Goal: Information Seeking & Learning: Learn about a topic

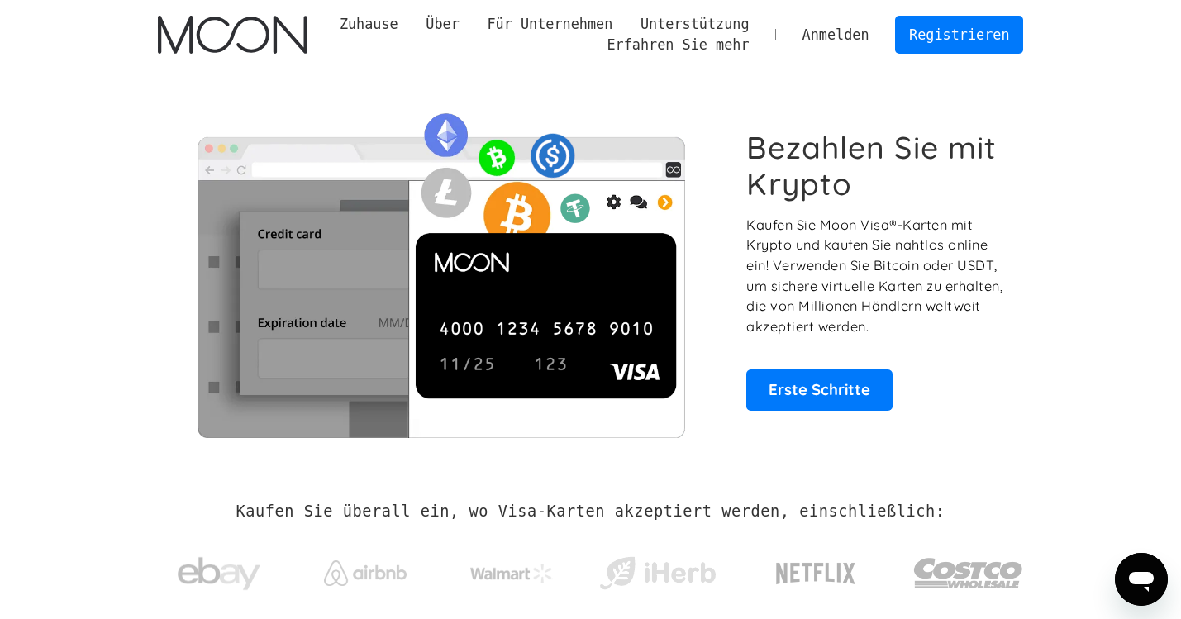
click at [836, 31] on link "Anmelden" at bounding box center [835, 35] width 95 height 36
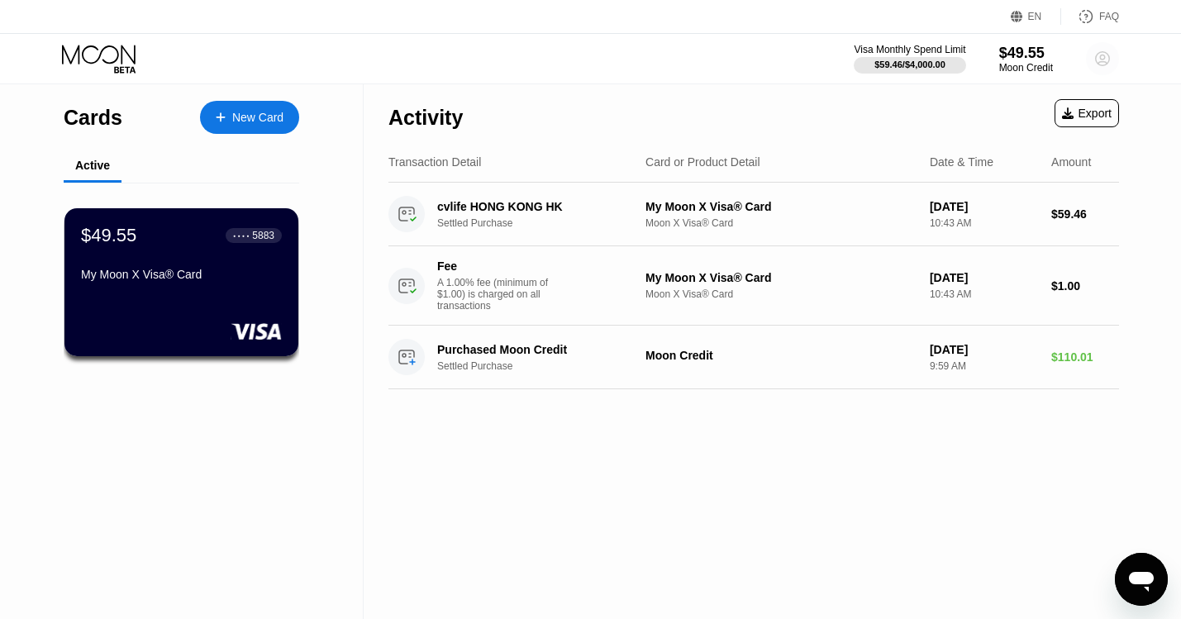
click at [1106, 58] on circle at bounding box center [1102, 58] width 33 height 33
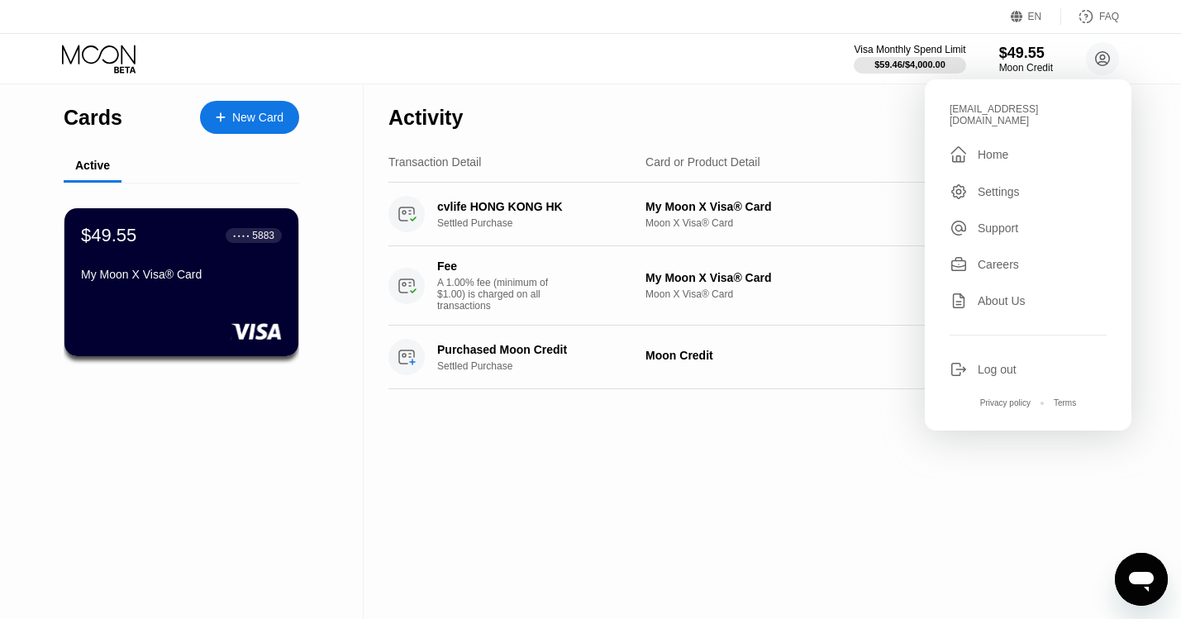
click at [869, 135] on div "Activity Export" at bounding box center [753, 113] width 731 height 58
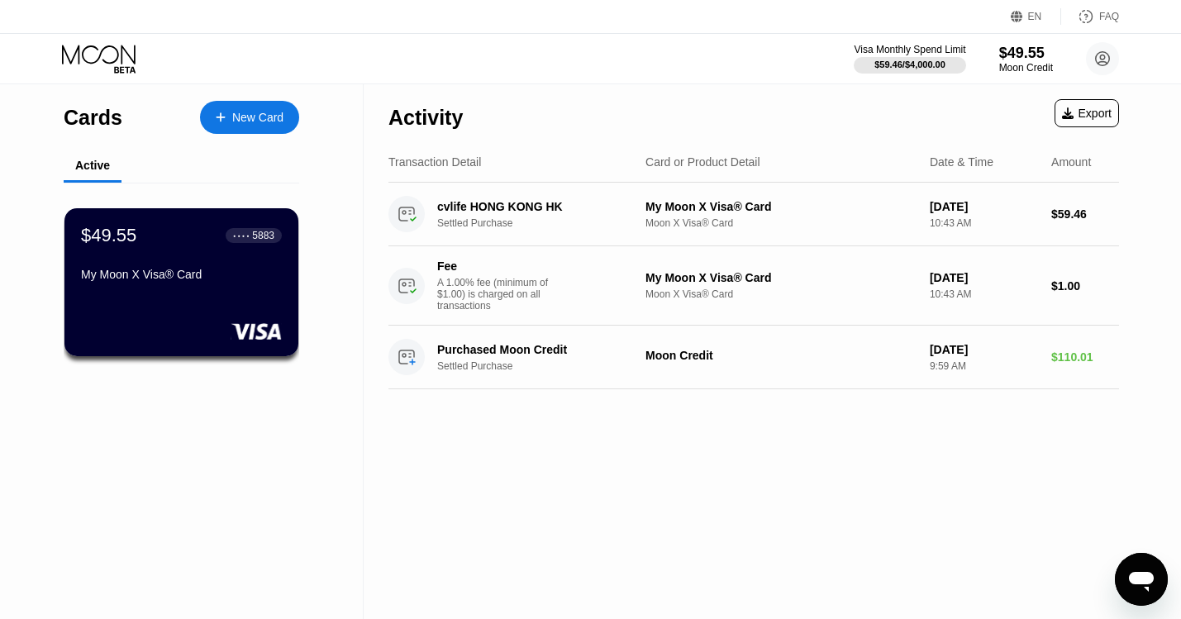
click at [283, 117] on div "New Card" at bounding box center [257, 118] width 51 height 14
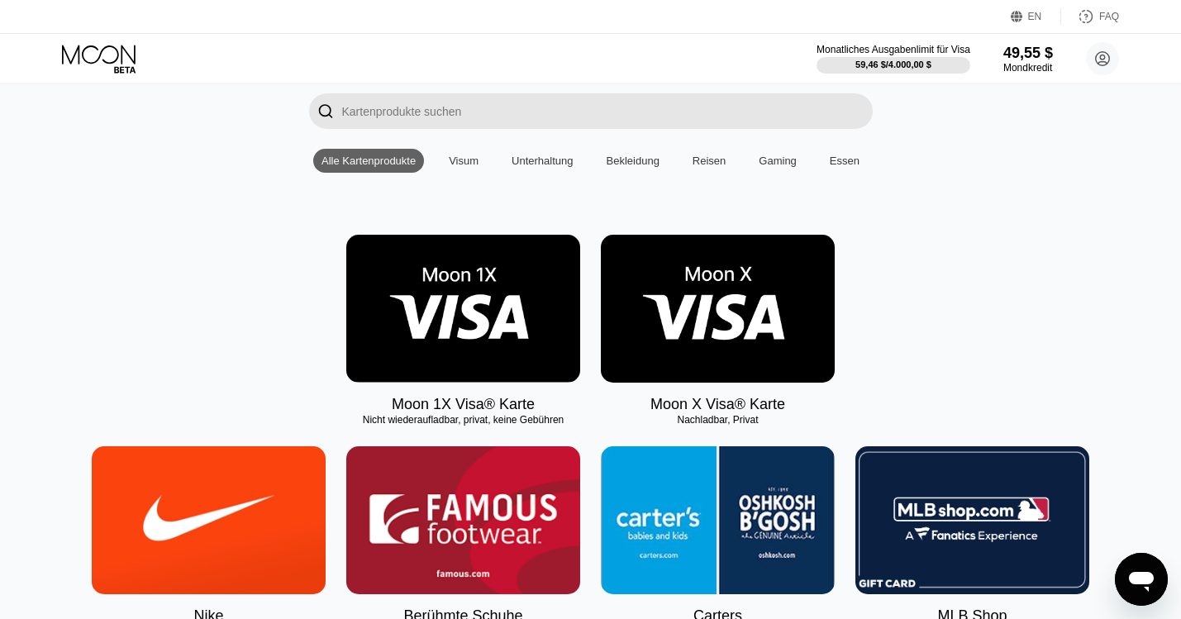
scroll to position [114, 0]
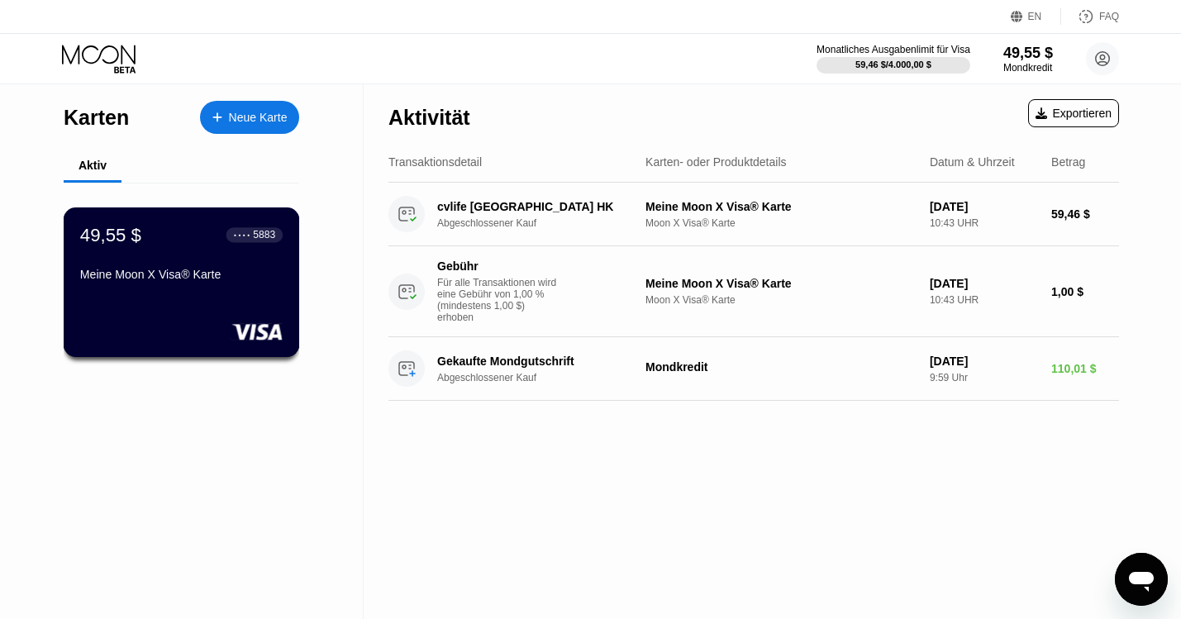
click at [132, 276] on div "Meine Moon X Visa® Karte" at bounding box center [181, 274] width 202 height 13
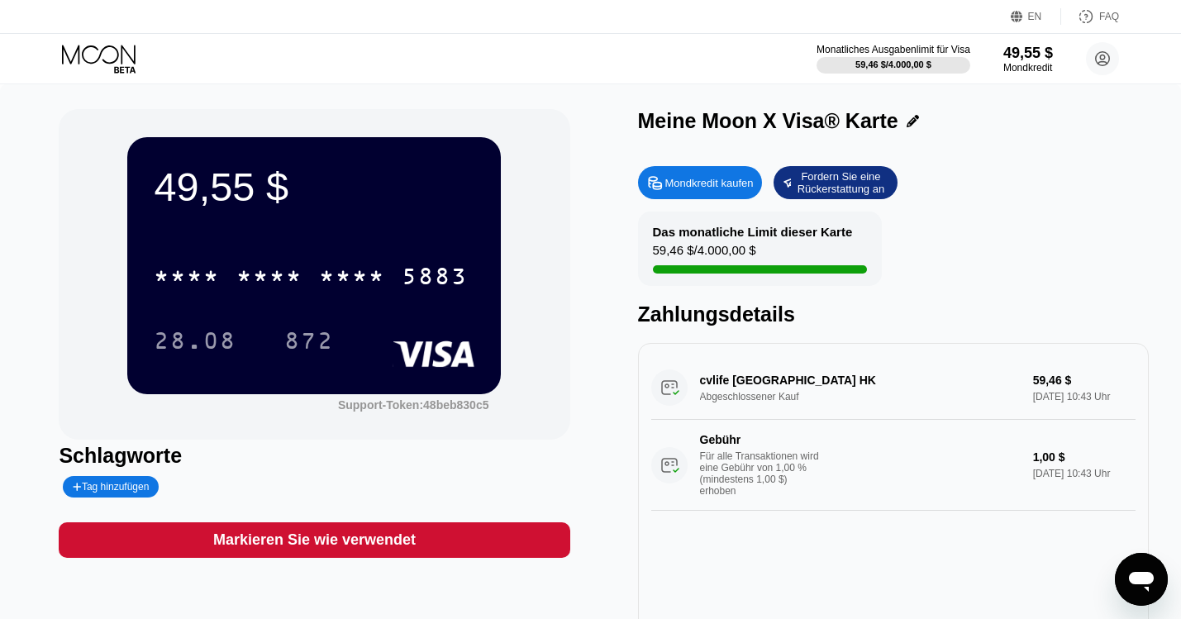
click at [1083, 164] on div "Mondkredit kaufen Fordern Sie eine Rückerstattung an Das monatliche Limit diese…" at bounding box center [893, 395] width 511 height 474
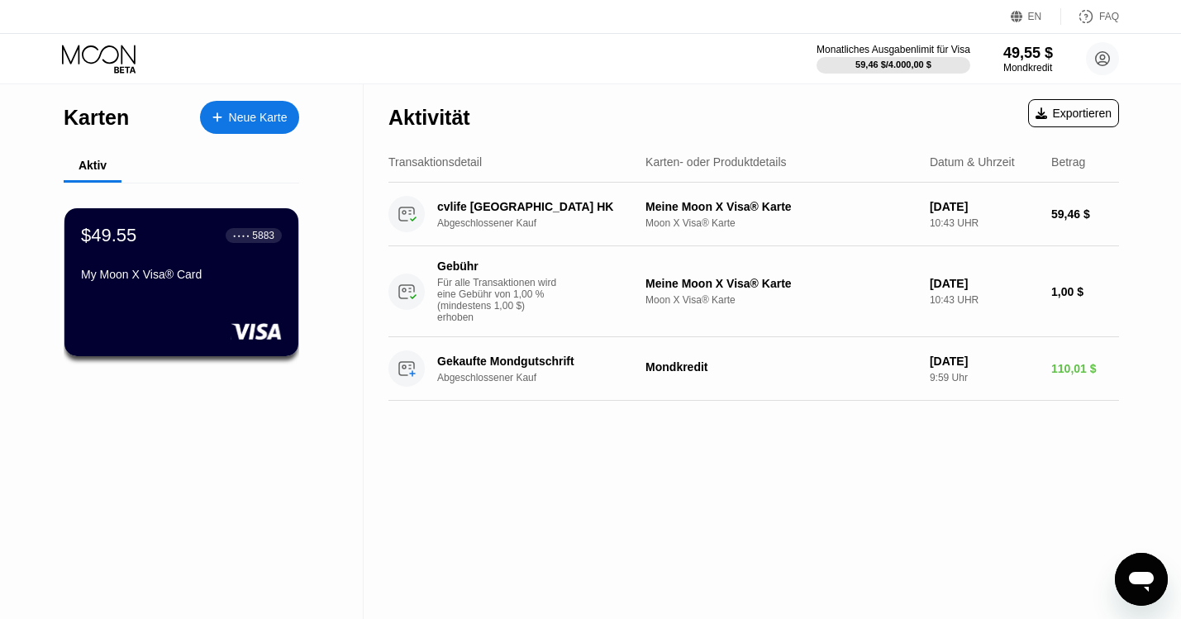
click at [494, 503] on div "Aktivität Exportieren Transaktionsdetail Karten- oder Produktdetails Datum & Uh…" at bounding box center [754, 351] width 780 height 535
click at [198, 165] on div "Aktiv" at bounding box center [182, 166] width 236 height 32
click at [26, 164] on div "Karten Neue Karte Aktiv $49.55 ● ● ● ● 5883 My Moon X Visa® Card" at bounding box center [182, 351] width 364 height 535
click at [96, 168] on div "Aktiv" at bounding box center [93, 165] width 28 height 13
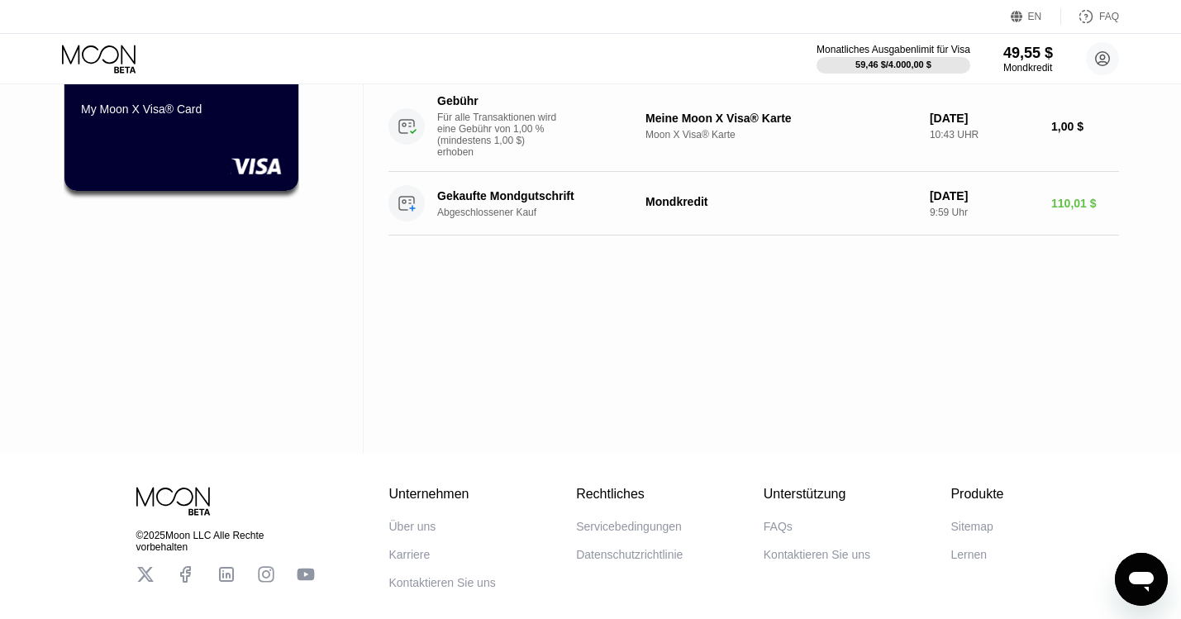
scroll to position [244, 0]
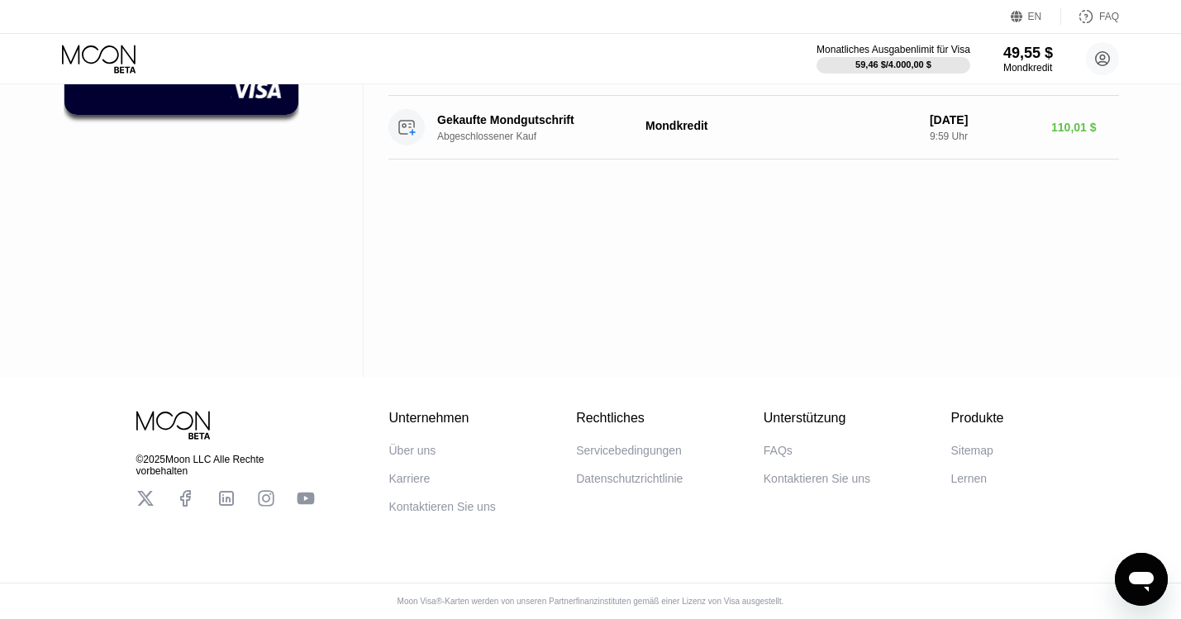
click at [780, 448] on div "FAQs" at bounding box center [778, 450] width 29 height 13
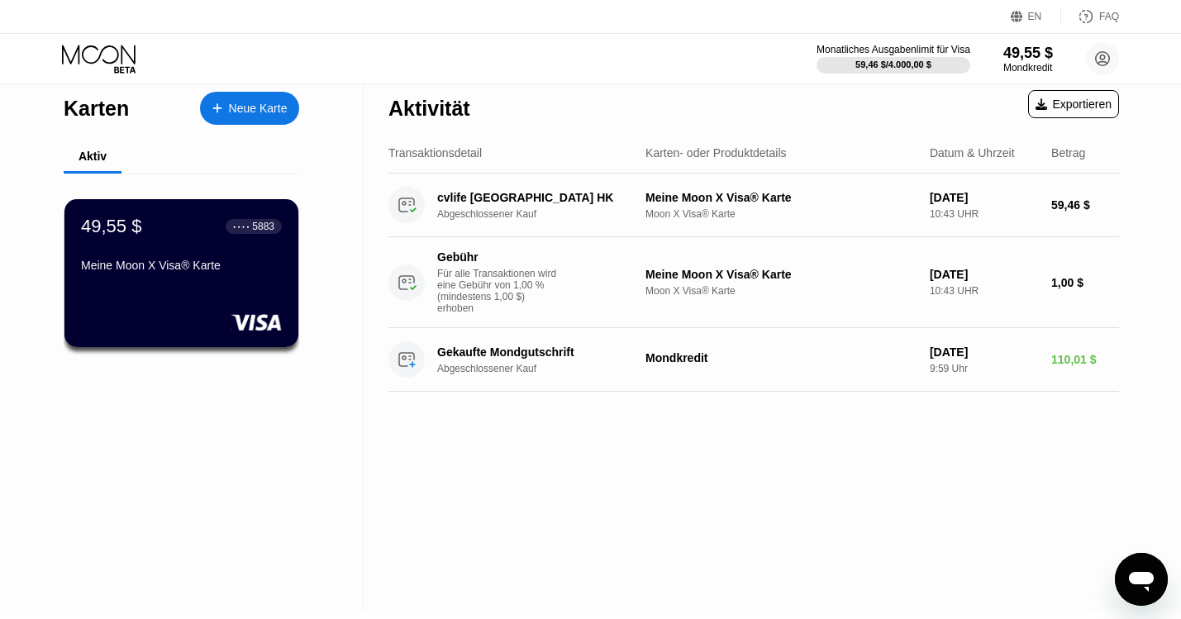
scroll to position [0, 0]
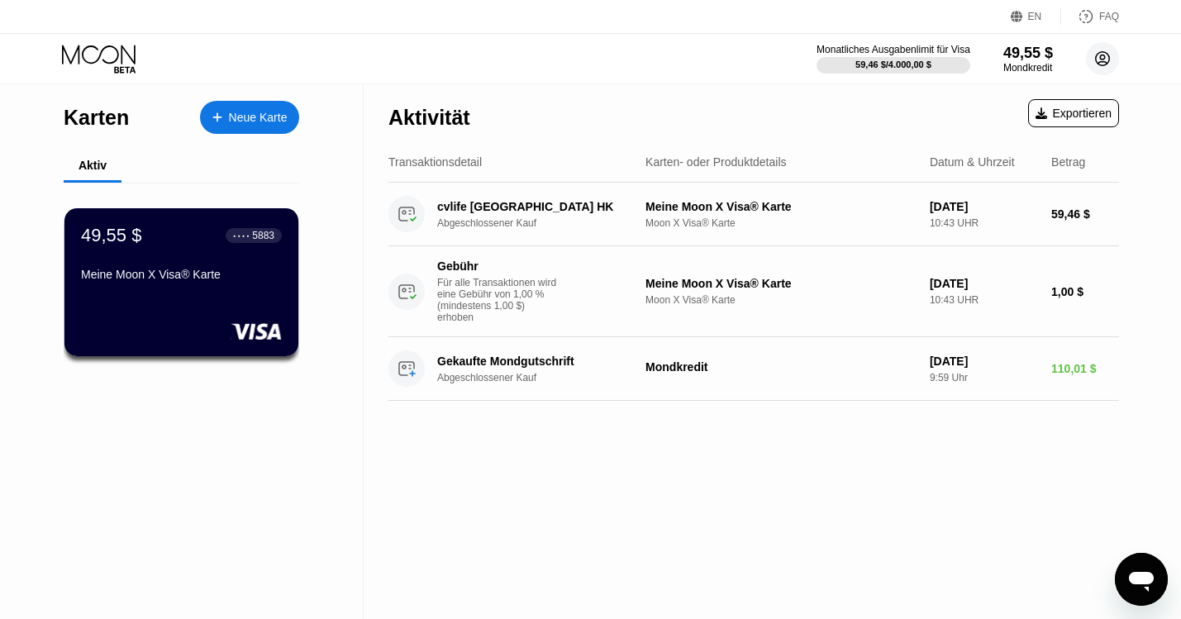
click at [1103, 58] on circle at bounding box center [1102, 58] width 33 height 33
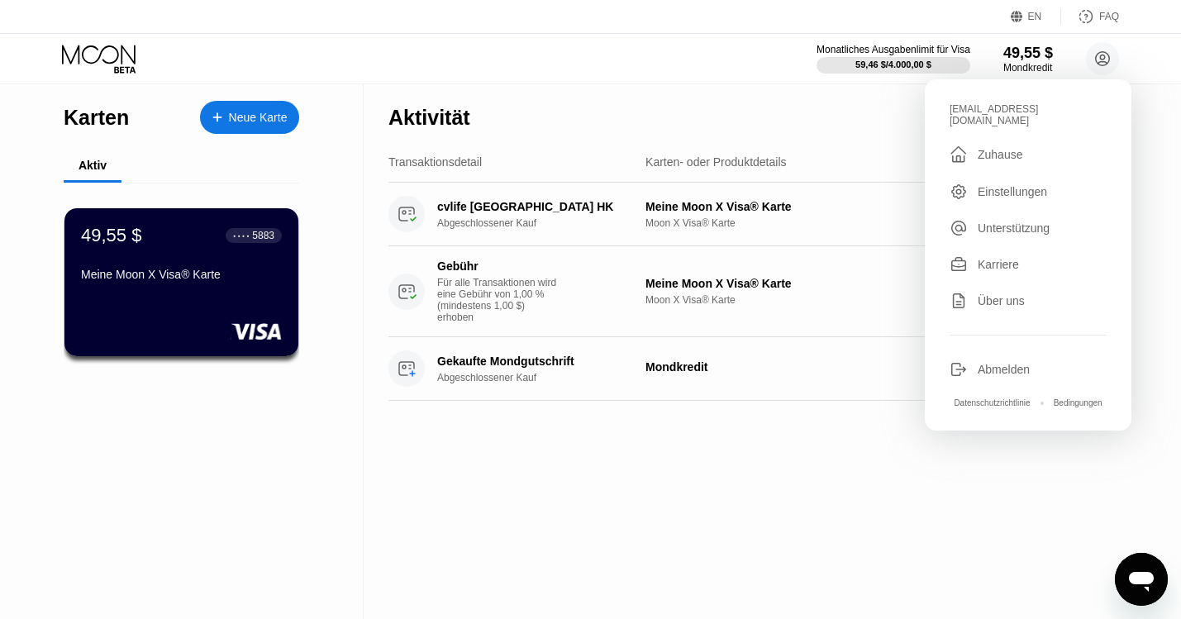
click at [881, 122] on div "Aktivität Exportieren" at bounding box center [753, 113] width 731 height 58
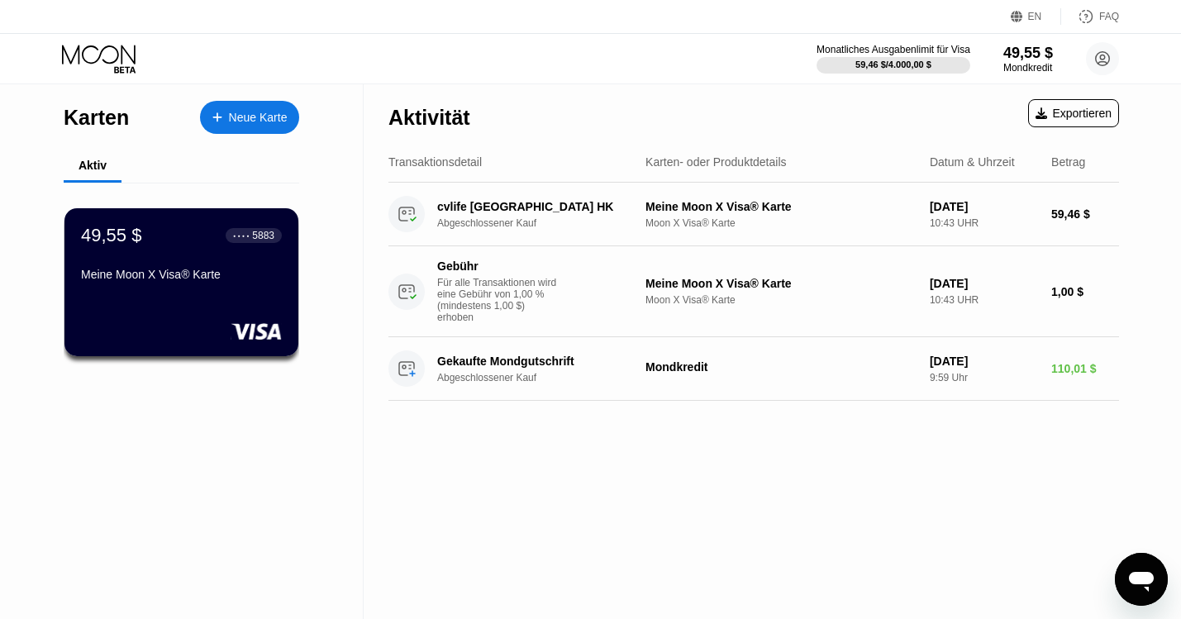
click at [619, 49] on div "Monatliches Ausgabenlimit für Visa 59,46 $ / 4.000,00 $ 49,55 $ Mondkredit payw…" at bounding box center [590, 59] width 1181 height 50
click at [318, 507] on div "Karten Neue Karte Aktiv 49,55 $ ● ● ● ● 5883 Meine Moon X Visa® Karte" at bounding box center [182, 351] width 364 height 535
click at [1035, 14] on div "EN" at bounding box center [1035, 17] width 14 height 12
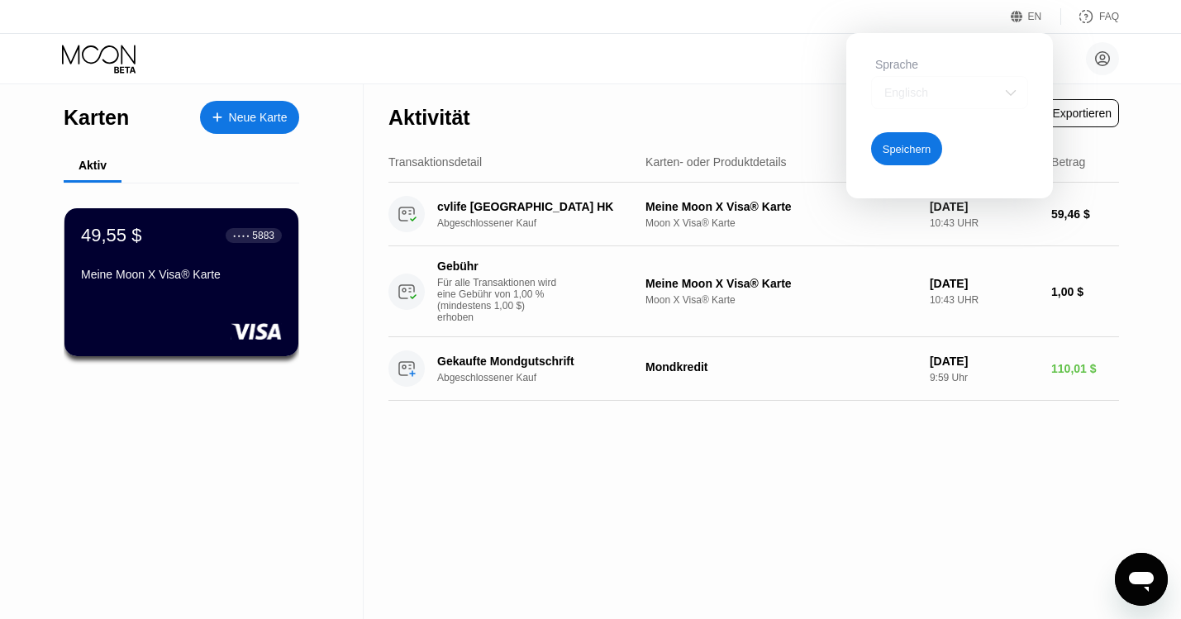
click at [1014, 90] on img at bounding box center [1011, 92] width 17 height 17
click at [788, 61] on div "paywithmoon.rented357@passmail.net  Zuhause Einstellungen Unterstützung Karrie…" at bounding box center [590, 59] width 1181 height 50
click at [928, 91] on div "Englisch" at bounding box center [937, 92] width 114 height 13
click at [797, 59] on div "paywithmoon.rented357@passmail.net  Zuhause Einstellungen Unterstützung Karrie…" at bounding box center [590, 59] width 1181 height 50
click at [912, 149] on div "Speichern" at bounding box center [907, 149] width 49 height 14
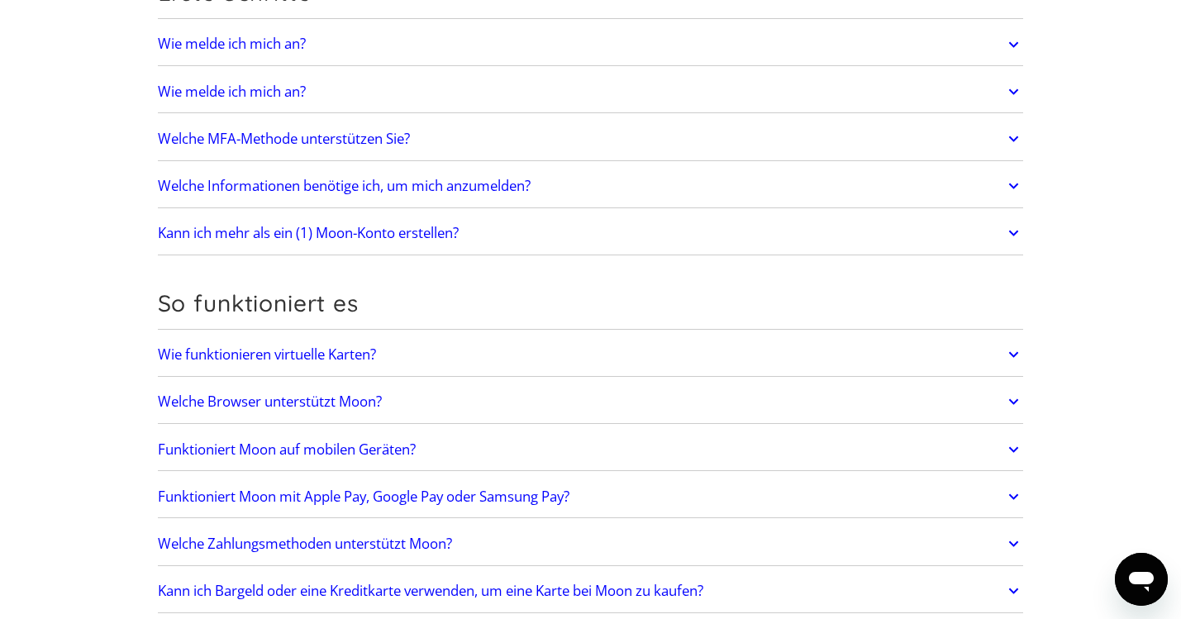
scroll to position [226, 0]
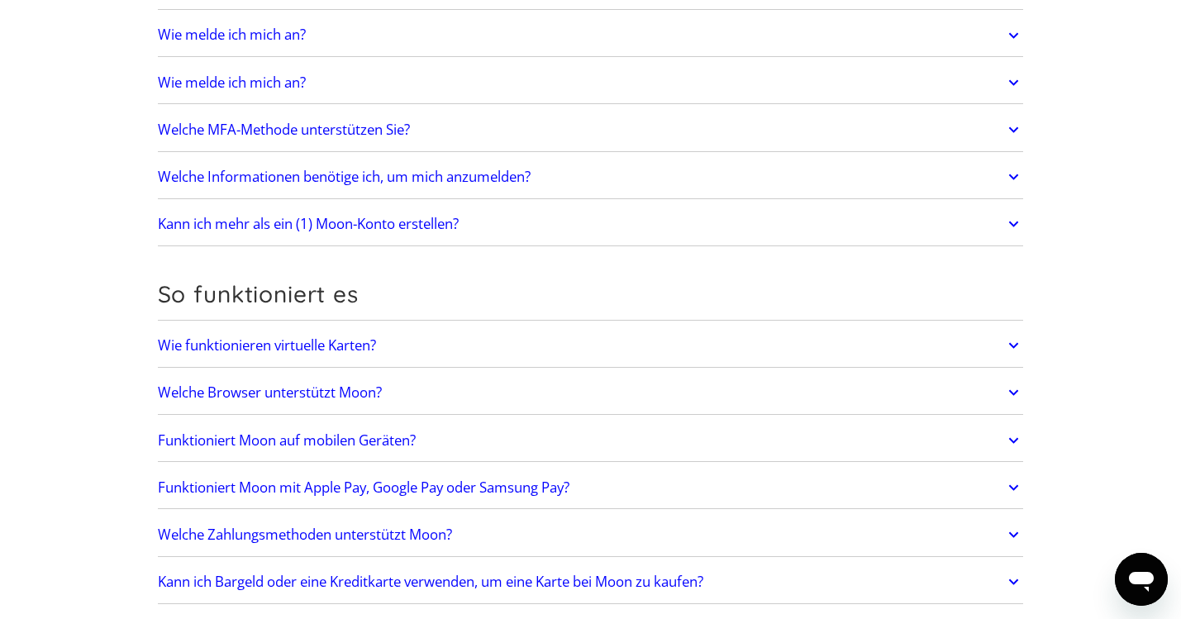
click at [294, 345] on h2 "Wie funktionieren virtuelle Karten?" at bounding box center [267, 345] width 218 height 17
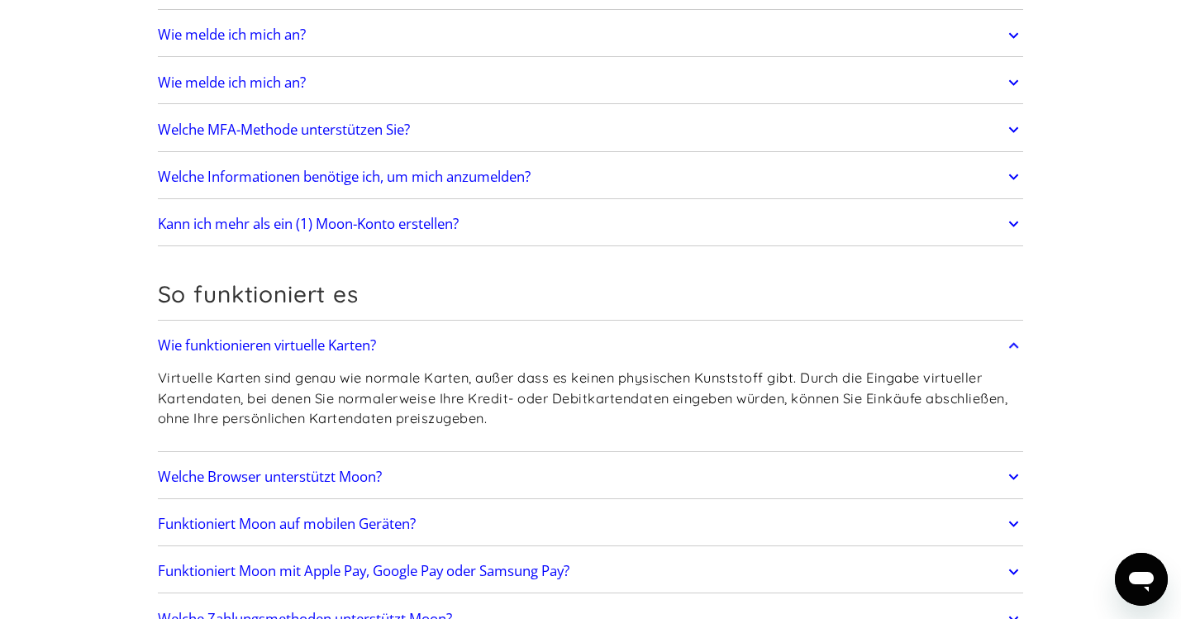
click at [1016, 344] on icon at bounding box center [1013, 346] width 19 height 30
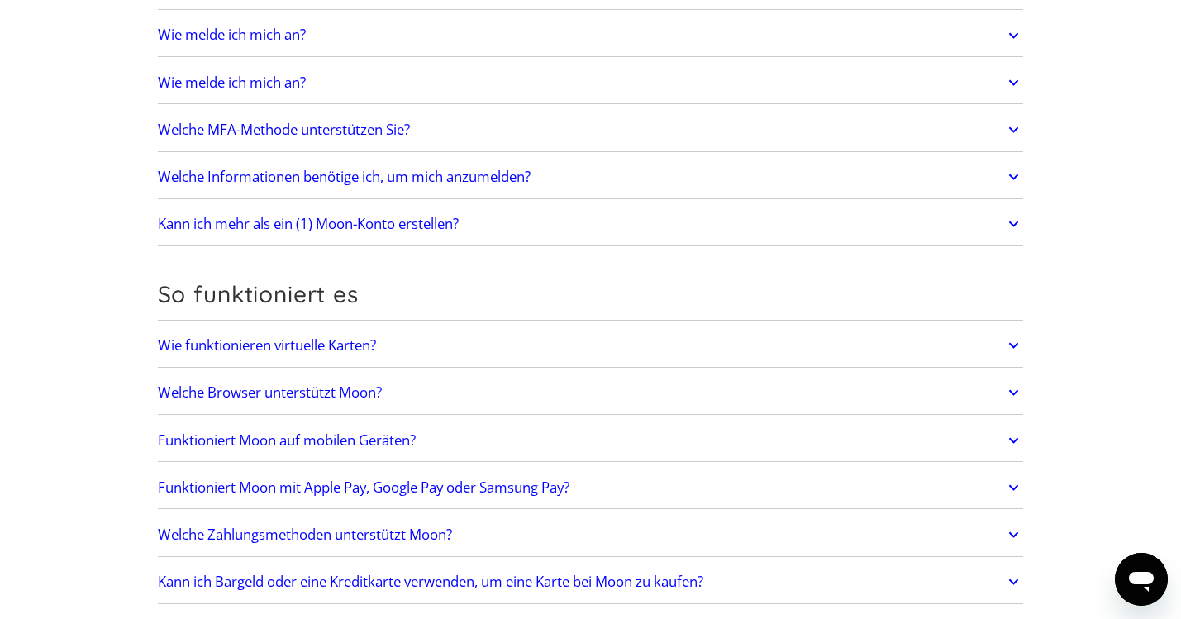
click at [330, 392] on h2 "Welche Browser unterstützt Moon?" at bounding box center [270, 392] width 224 height 17
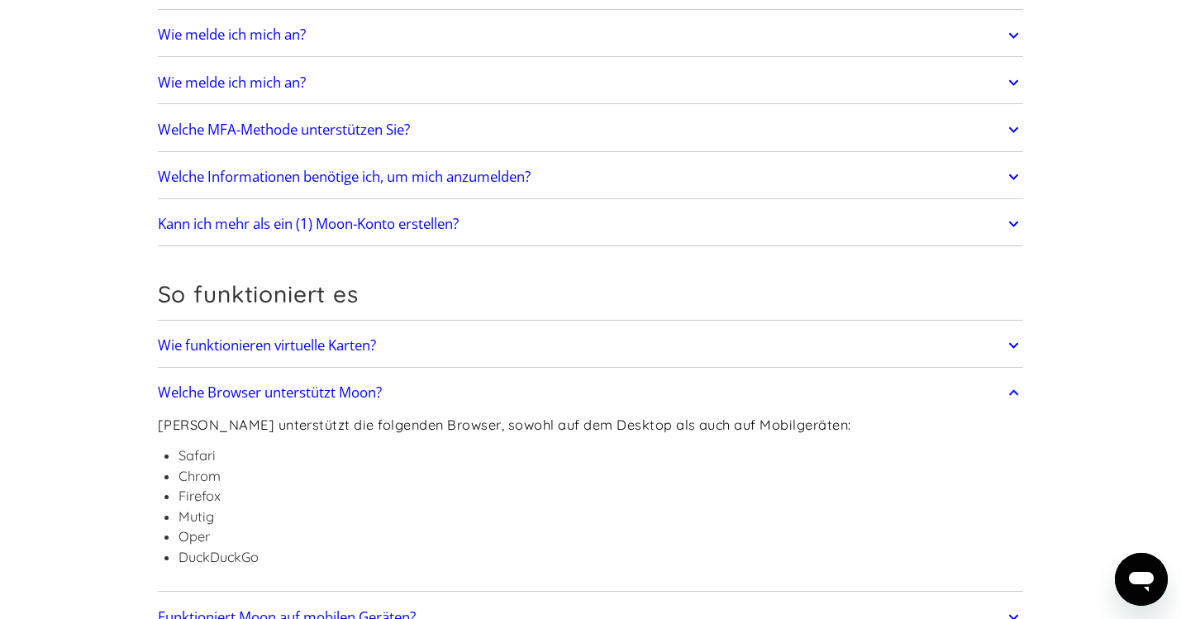
click at [283, 391] on h2 "Welche Browser unterstützt Moon?" at bounding box center [270, 392] width 224 height 17
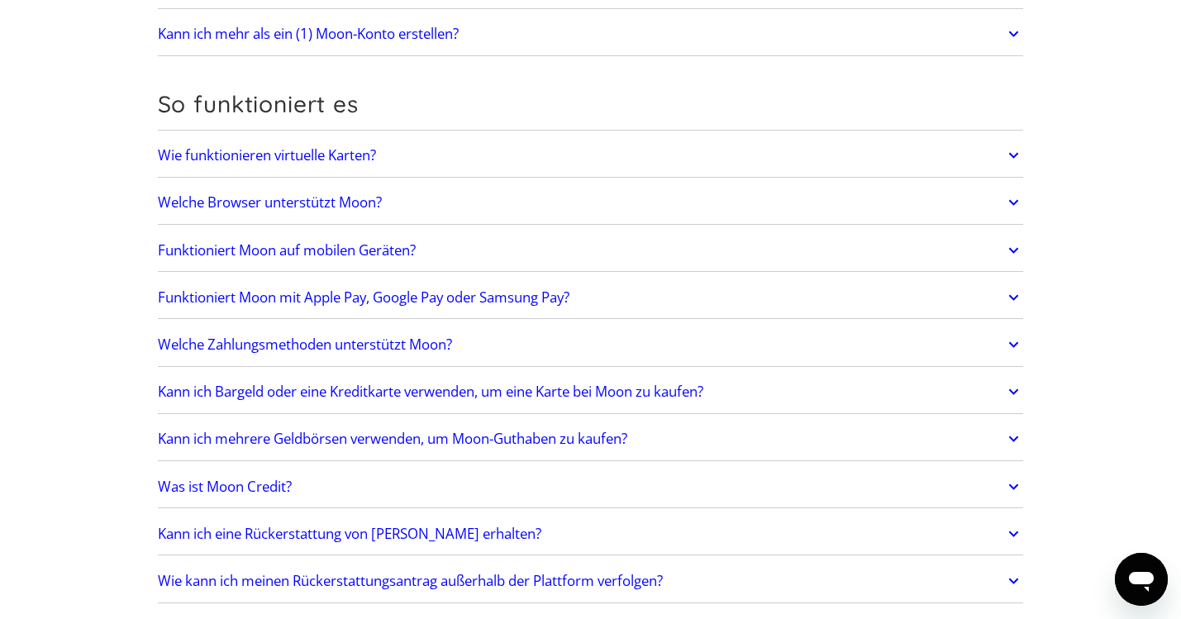
scroll to position [426, 0]
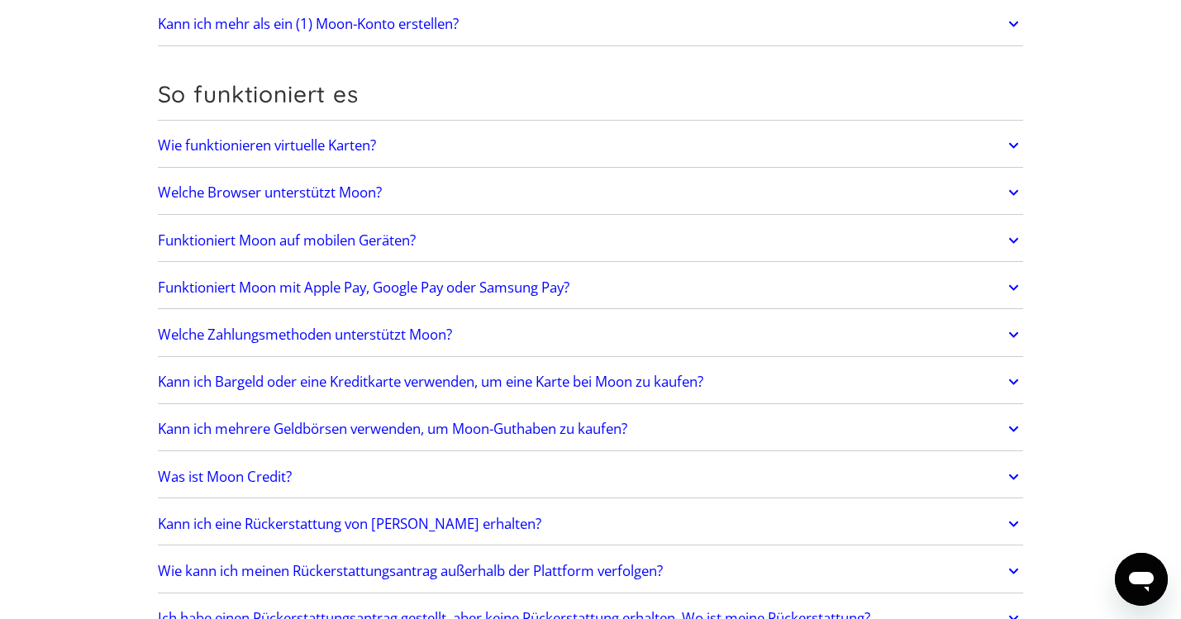
click at [350, 239] on h2 "Funktioniert Moon auf mobilen Geräten?" at bounding box center [287, 240] width 258 height 17
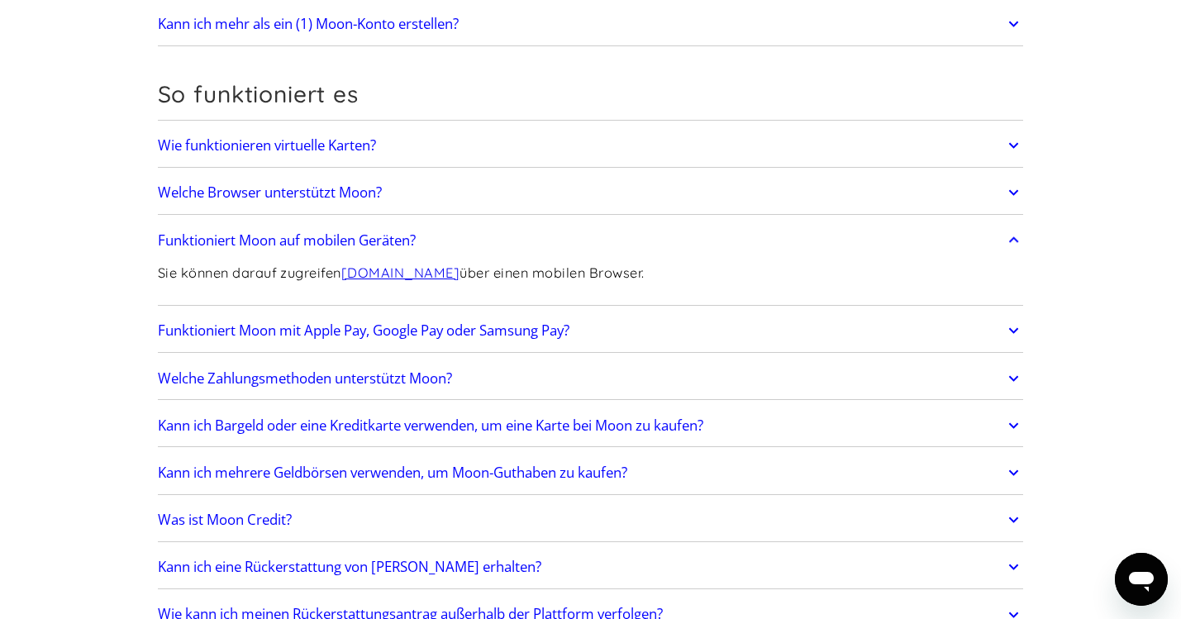
click at [319, 240] on h2 "Funktioniert Moon auf mobilen Geräten?" at bounding box center [287, 240] width 258 height 17
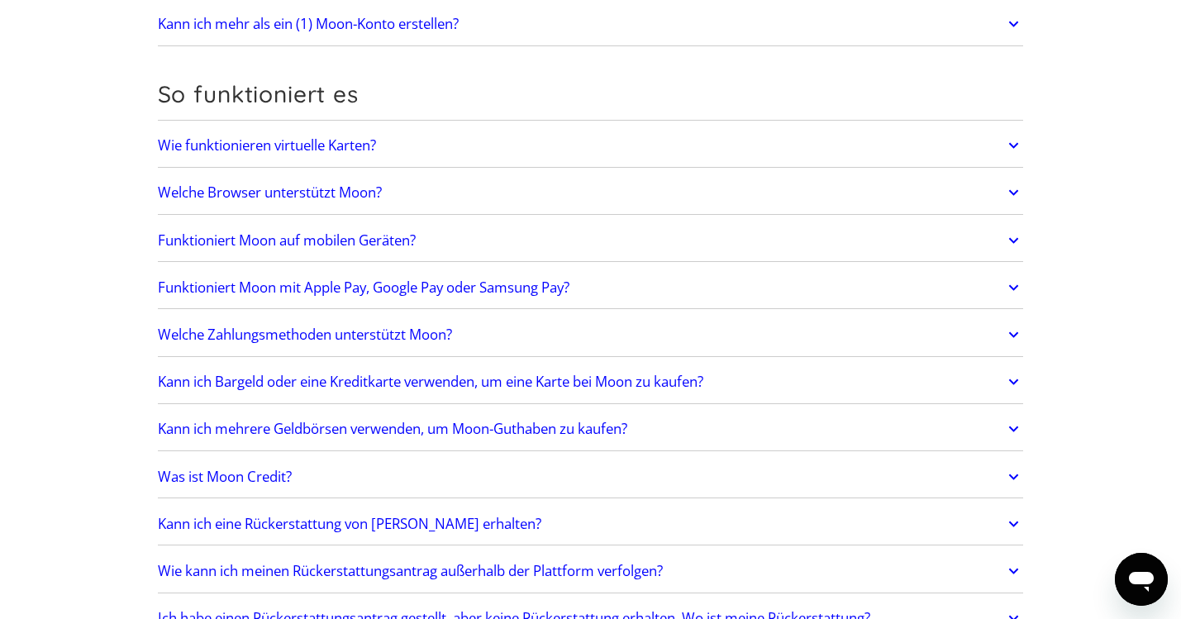
click at [481, 287] on h2 "Funktioniert Moon mit Apple Pay, Google Pay oder Samsung Pay?" at bounding box center [364, 287] width 412 height 17
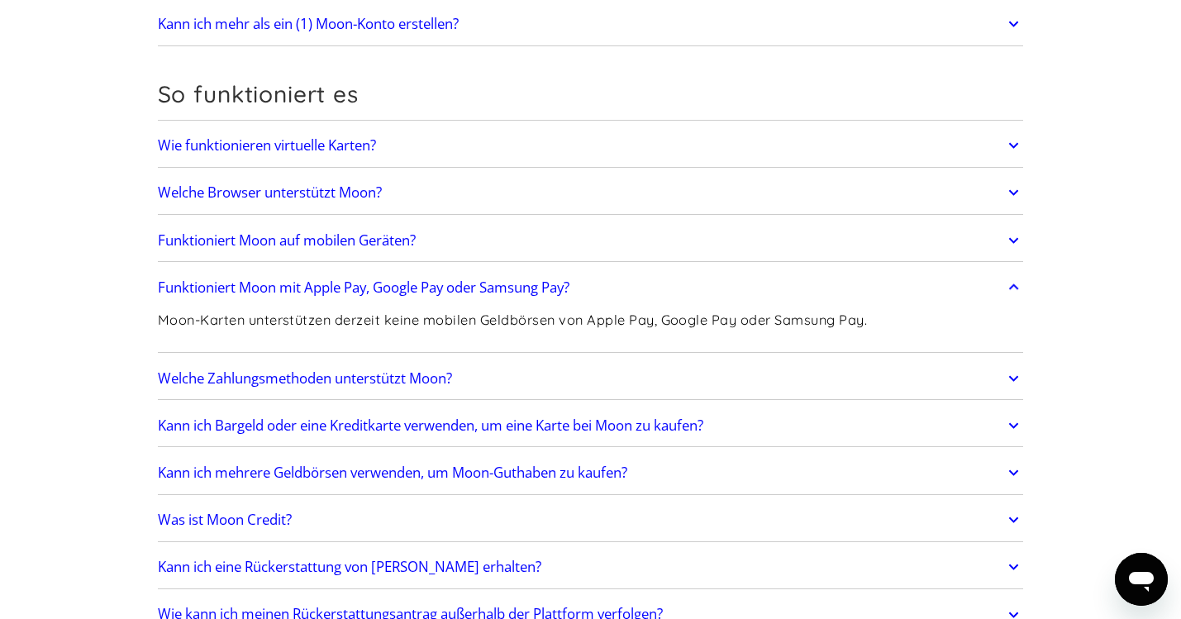
click at [441, 285] on h2 "Funktioniert Moon mit Apple Pay, Google Pay oder Samsung Pay?" at bounding box center [364, 287] width 412 height 17
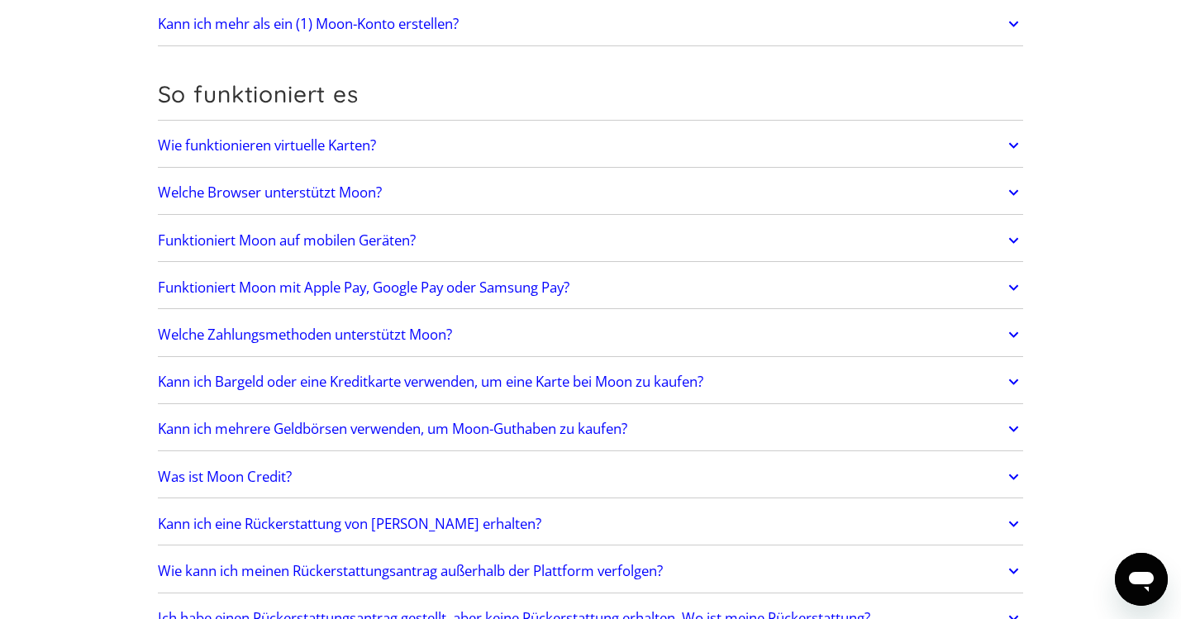
click at [404, 332] on h2 "Welche Zahlungsmethoden unterstützt Moon?" at bounding box center [305, 334] width 294 height 17
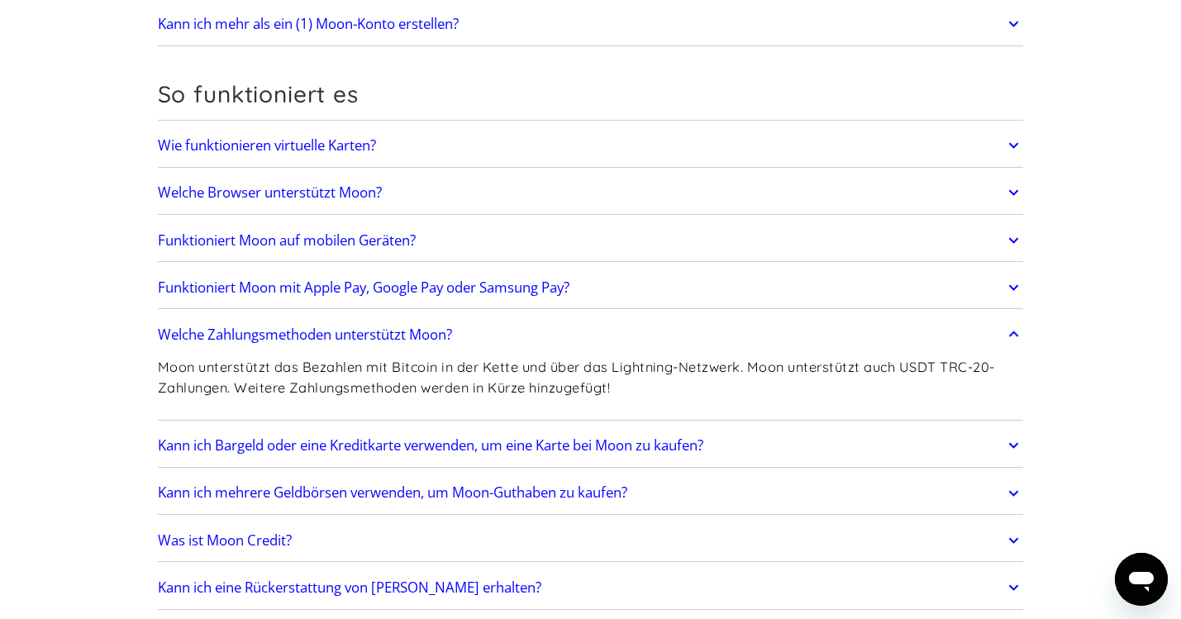
click at [405, 333] on h2 "Welche Zahlungsmethoden unterstützt Moon?" at bounding box center [305, 334] width 294 height 17
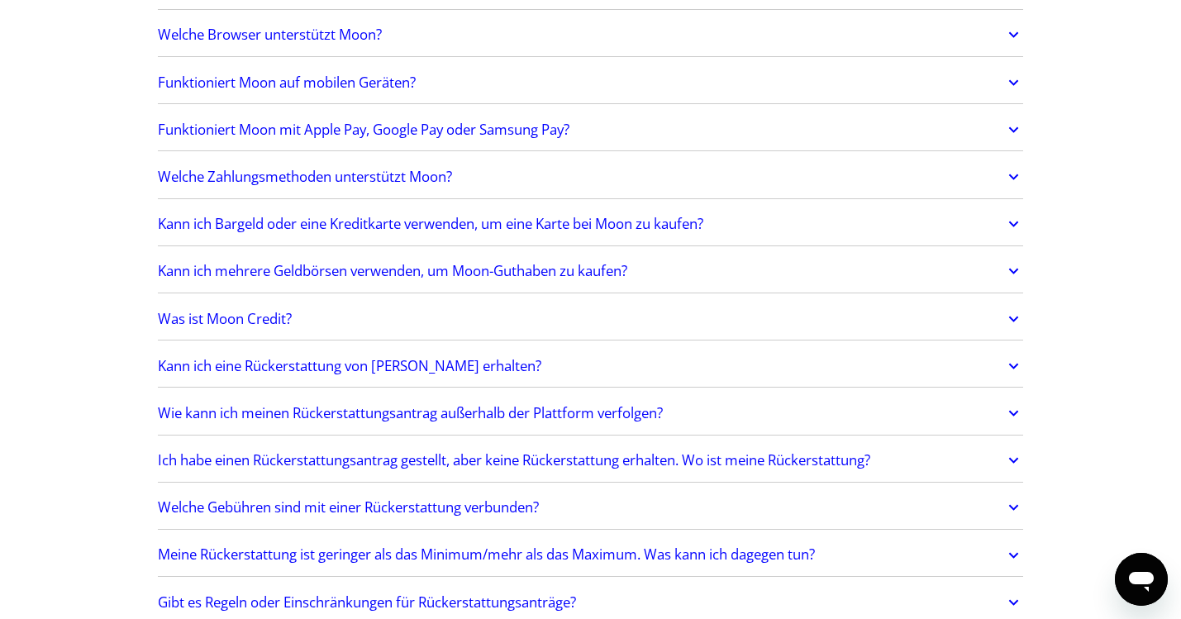
scroll to position [585, 0]
click at [425, 221] on h2 "Kann ich Bargeld oder eine Kreditkarte verwenden, um eine Karte bei Moon zu kau…" at bounding box center [430, 222] width 545 height 17
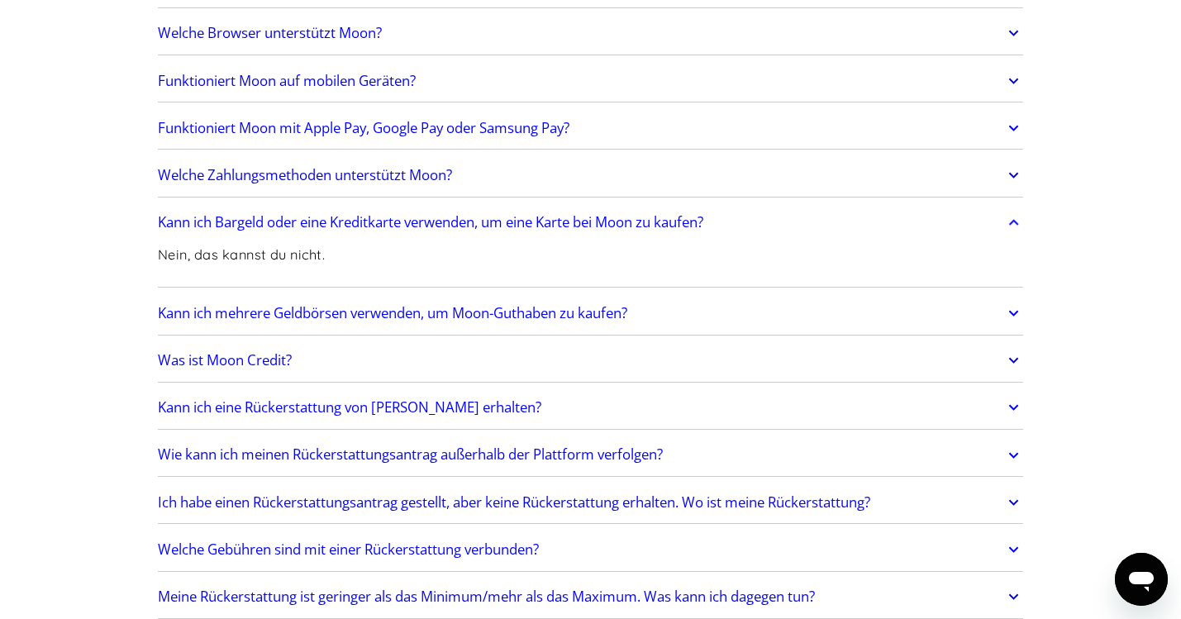
click at [248, 222] on h2 "Kann ich Bargeld oder eine Kreditkarte verwenden, um eine Karte bei Moon zu kau…" at bounding box center [430, 222] width 545 height 17
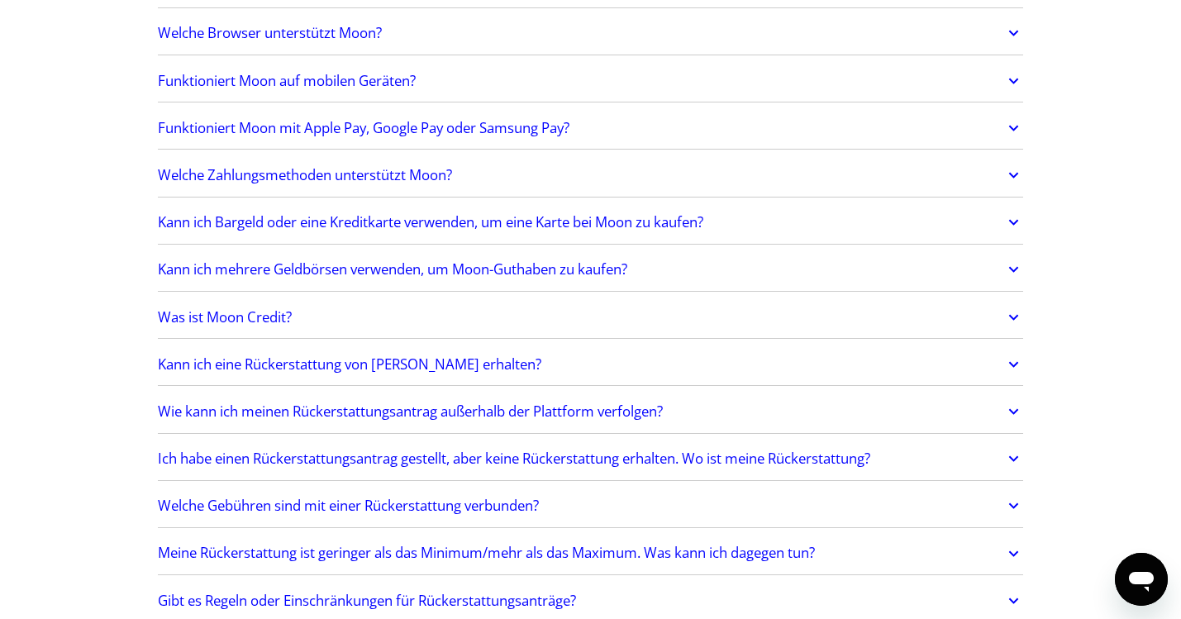
click at [322, 268] on h2 "Kann ich mehrere Geldbörsen verwenden, um Moon-Guthaben zu kaufen?" at bounding box center [392, 269] width 469 height 17
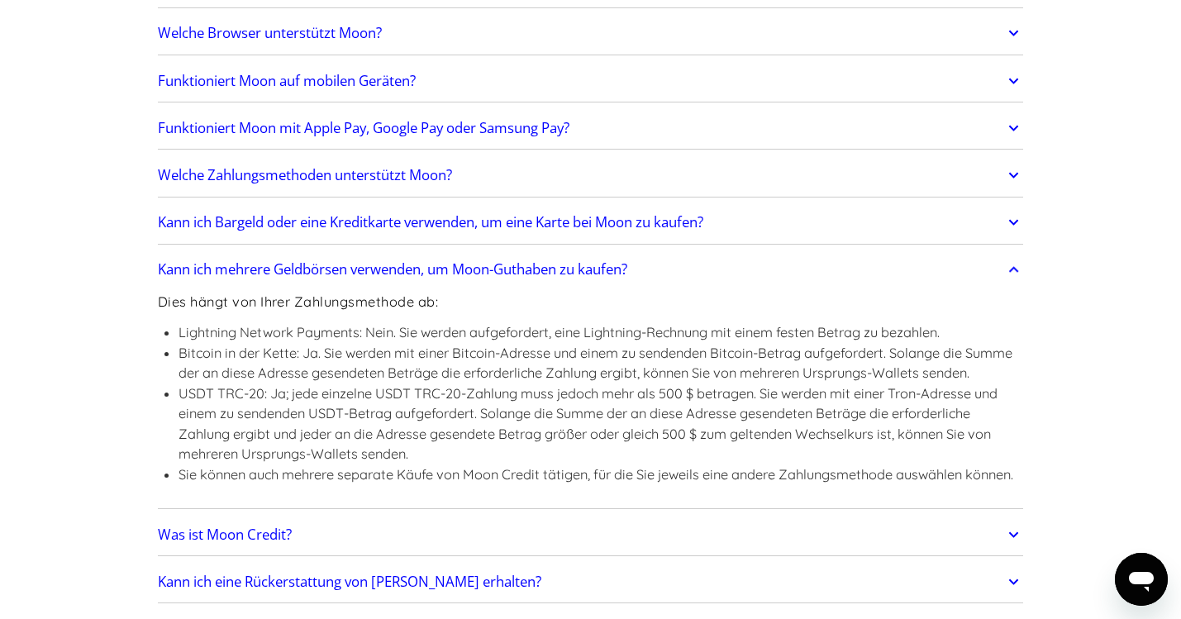
click at [329, 269] on h2 "Kann ich mehrere Geldbörsen verwenden, um Moon-Guthaben zu kaufen?" at bounding box center [392, 269] width 469 height 17
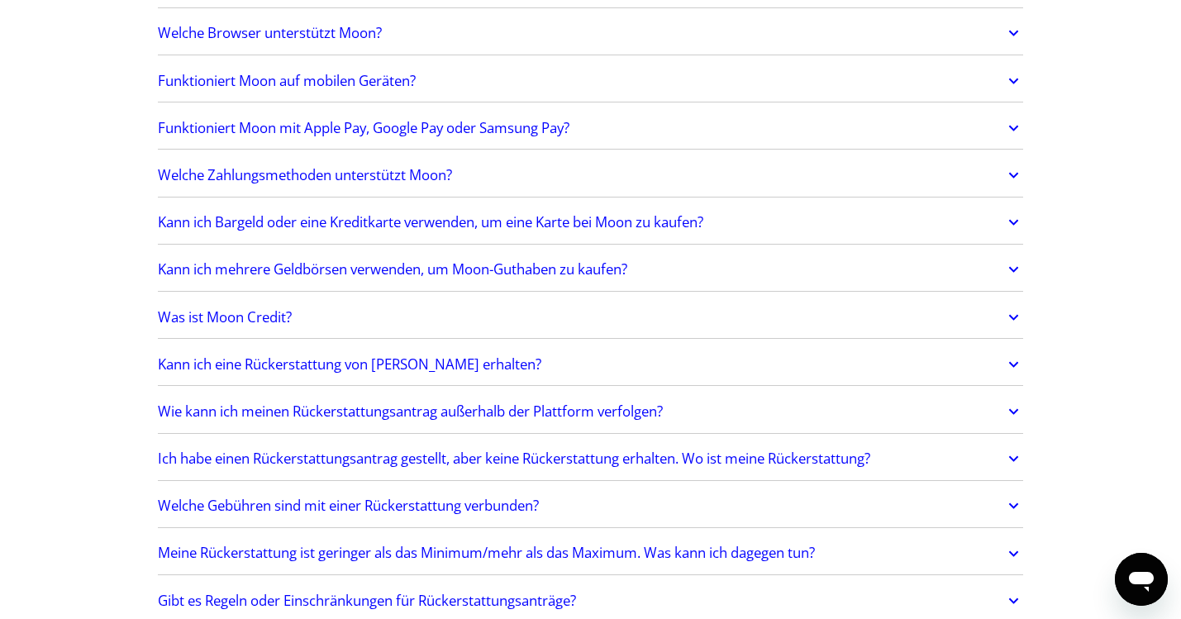
click at [287, 364] on h2 "Kann ich eine Rückerstattung von Moon erhalten?" at bounding box center [350, 364] width 384 height 17
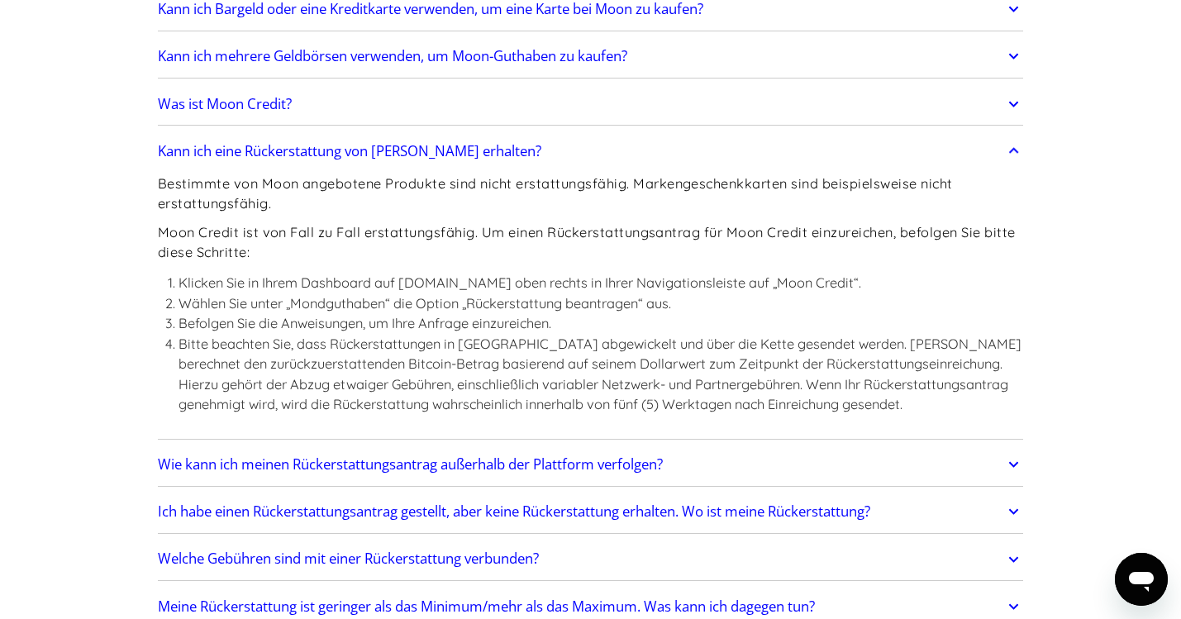
scroll to position [777, 0]
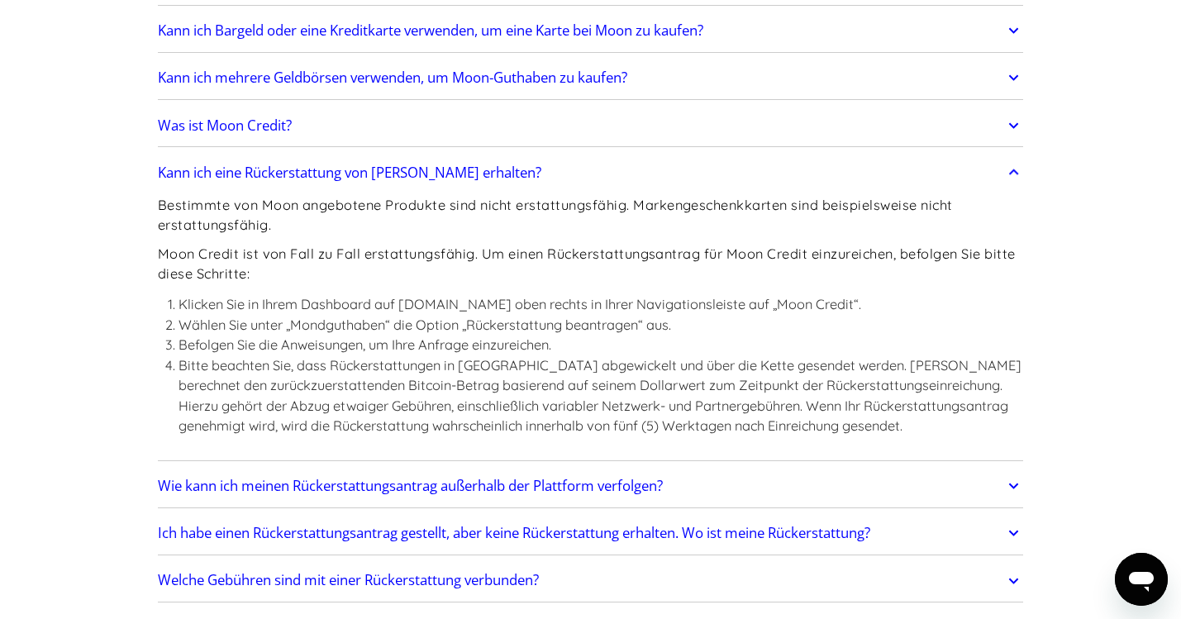
click at [421, 173] on h2 "Kann ich eine Rückerstattung von Moon erhalten?" at bounding box center [350, 172] width 384 height 17
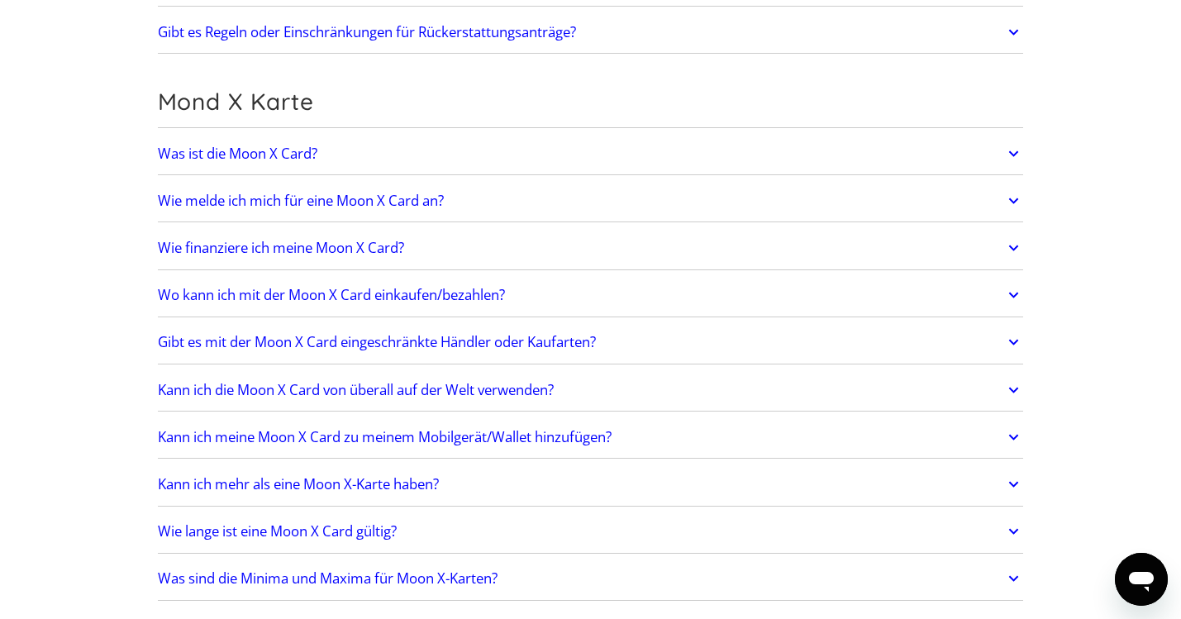
scroll to position [1155, 0]
click at [293, 149] on h2 "Was ist die Moon X Card?" at bounding box center [238, 152] width 160 height 17
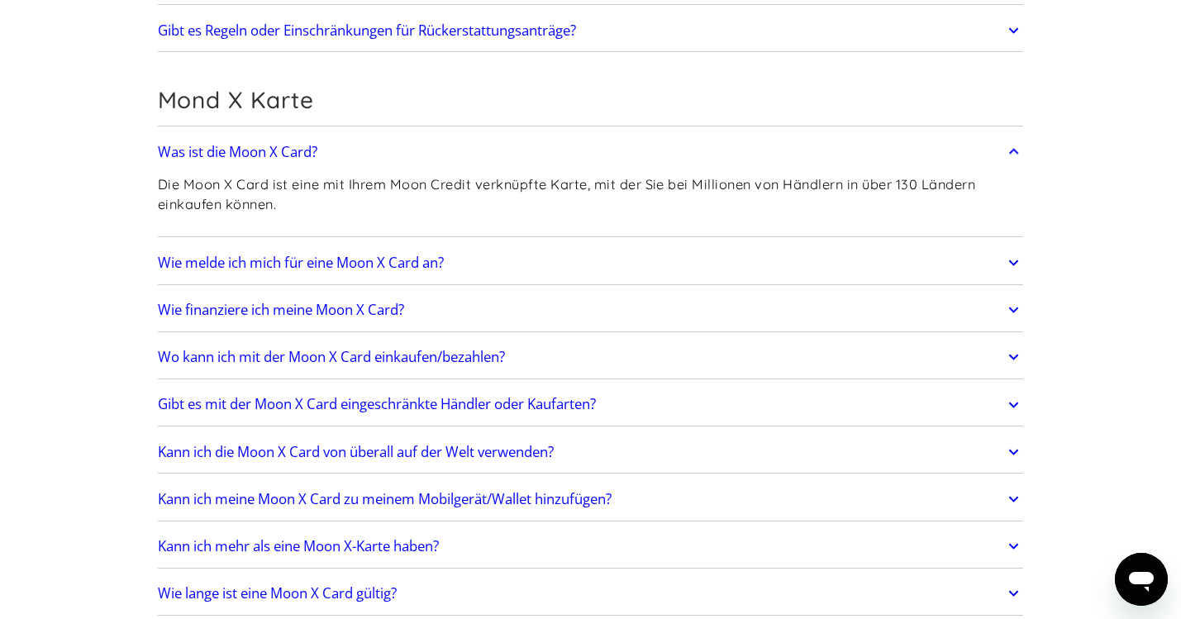
click at [388, 259] on h2 "Wie melde ich mich für eine Moon X Card an?" at bounding box center [301, 263] width 286 height 17
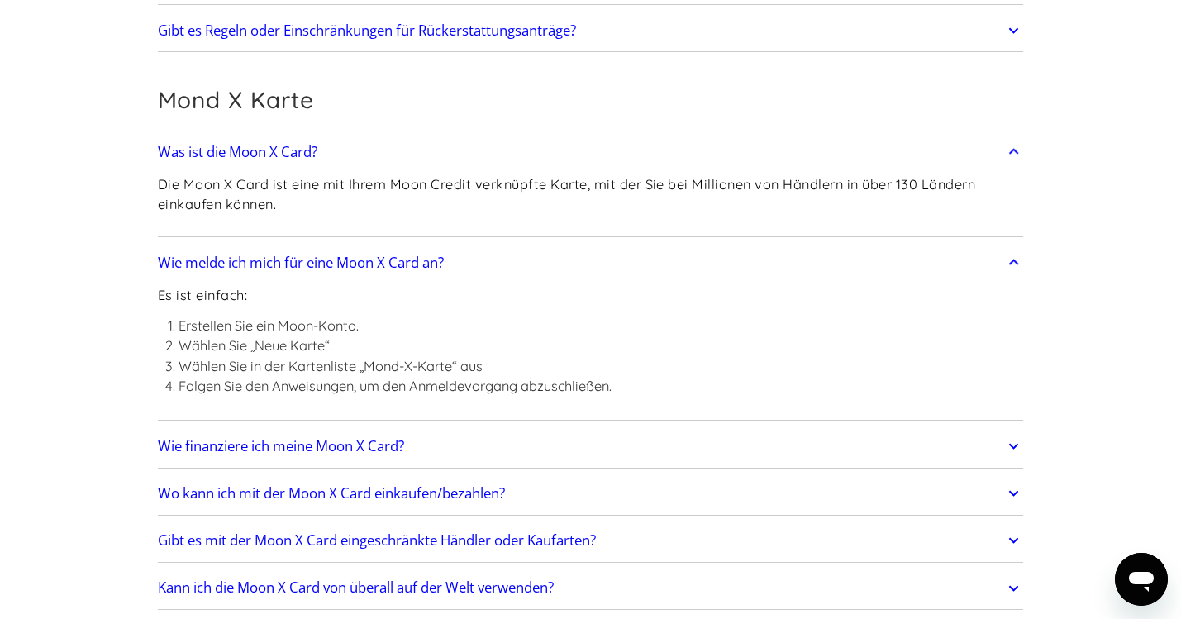
click at [349, 258] on h2 "Wie melde ich mich für eine Moon X Card an?" at bounding box center [301, 263] width 286 height 17
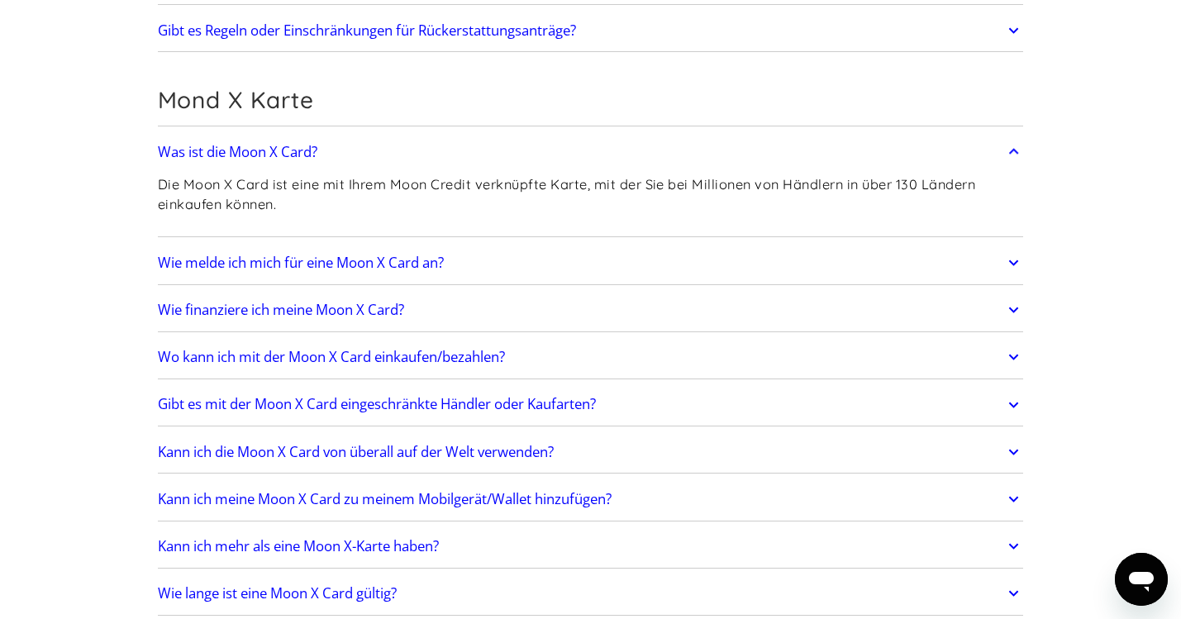
click at [353, 311] on h2 "Wie finanziere ich meine Moon X Card?" at bounding box center [281, 310] width 246 height 17
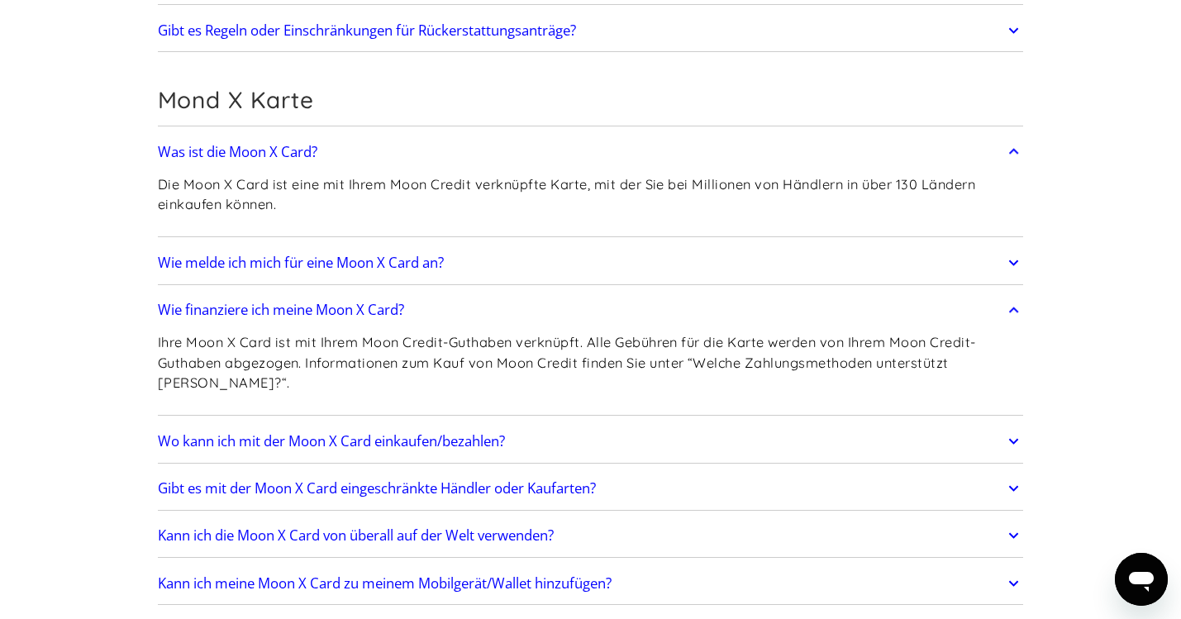
click at [369, 310] on h2 "Wie finanziere ich meine Moon X Card?" at bounding box center [281, 310] width 246 height 17
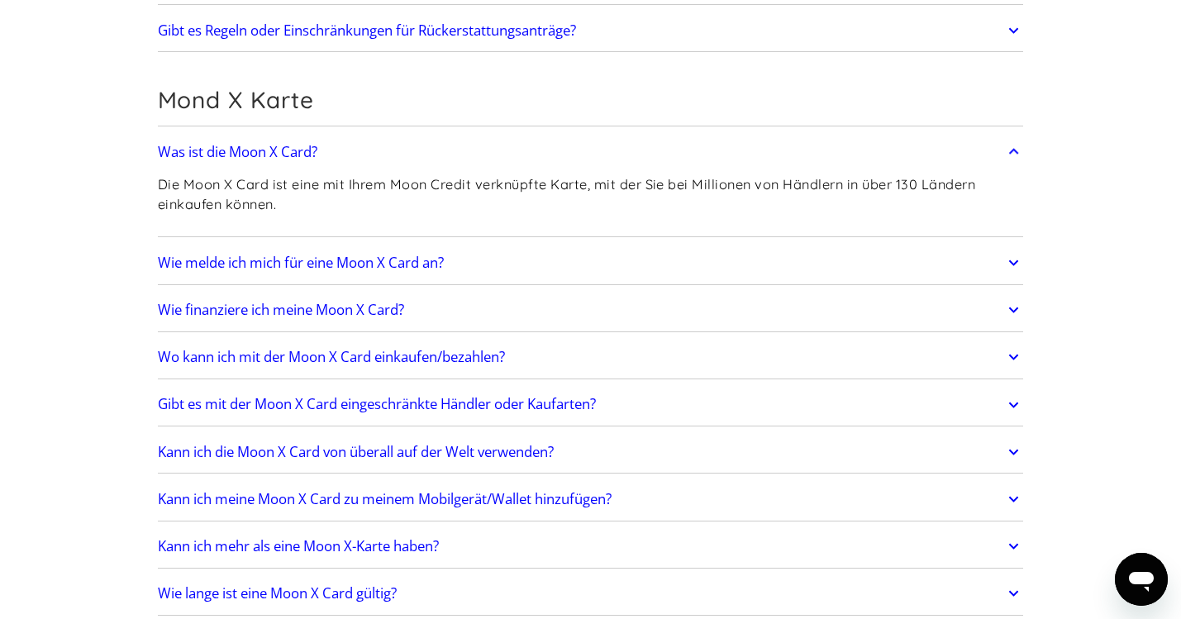
click at [464, 446] on h2 "Kann ich die Moon X Card von überall auf der Welt verwenden?" at bounding box center [356, 452] width 396 height 17
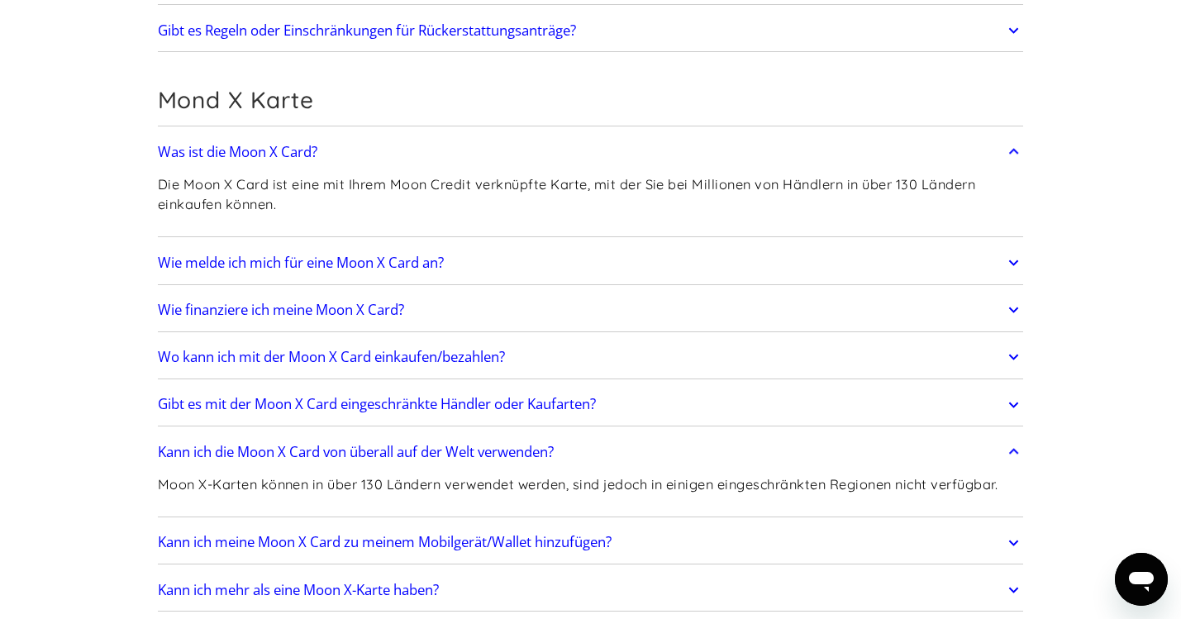
click at [505, 450] on h2 "Kann ich die Moon X Card von überall auf der Welt verwenden?" at bounding box center [356, 452] width 396 height 17
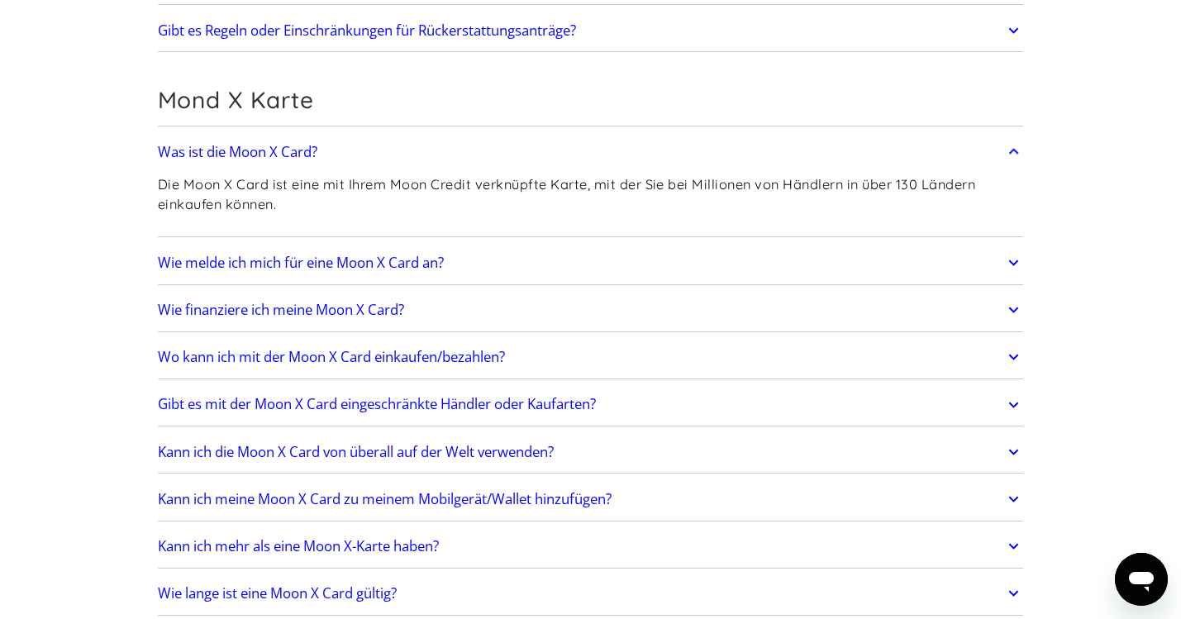
click at [489, 400] on h2 "Gibt es mit der Moon X Card eingeschränkte Händler oder Kaufarten?" at bounding box center [377, 404] width 438 height 17
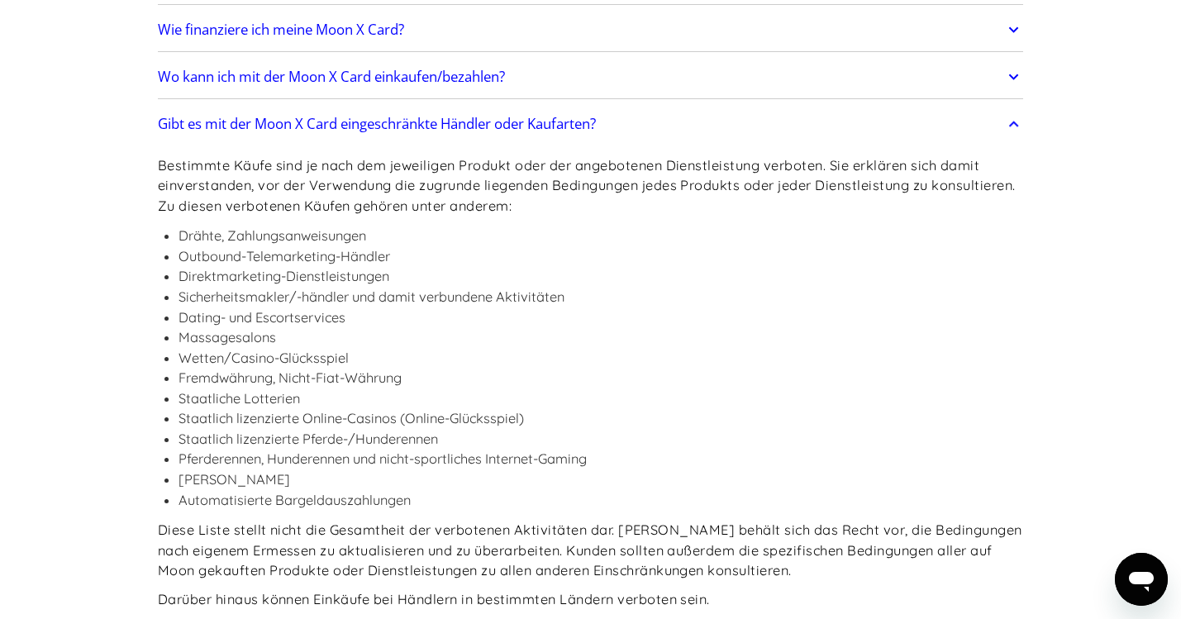
scroll to position [1419, 0]
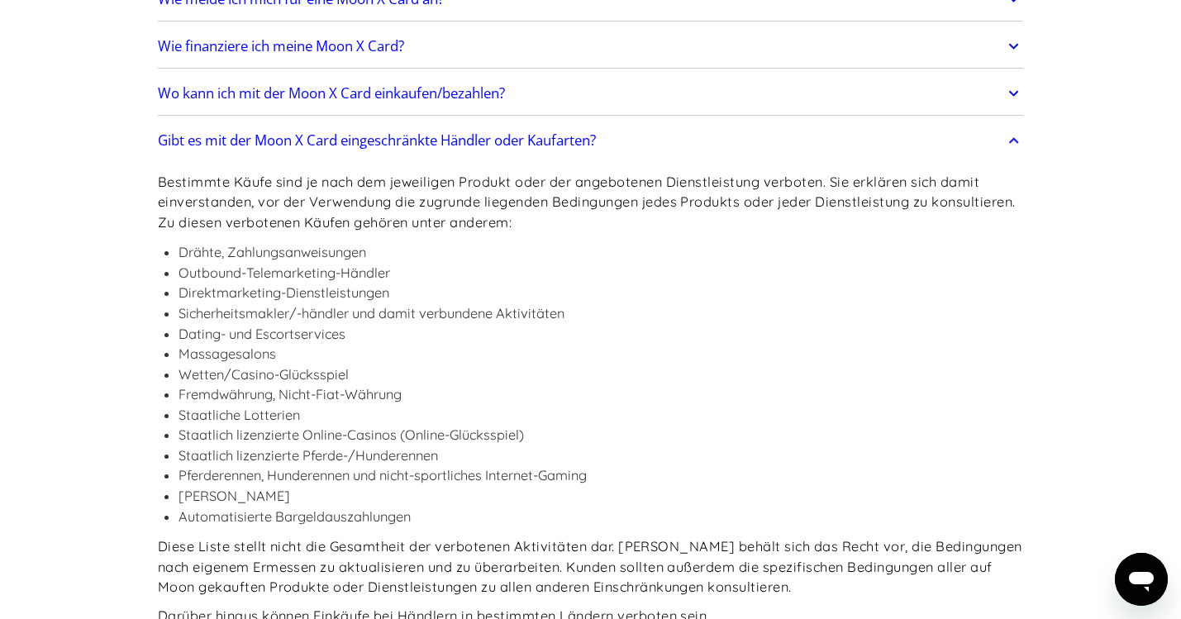
click at [245, 139] on h2 "Gibt es mit der Moon X Card eingeschränkte Händler oder Kaufarten?" at bounding box center [377, 140] width 438 height 17
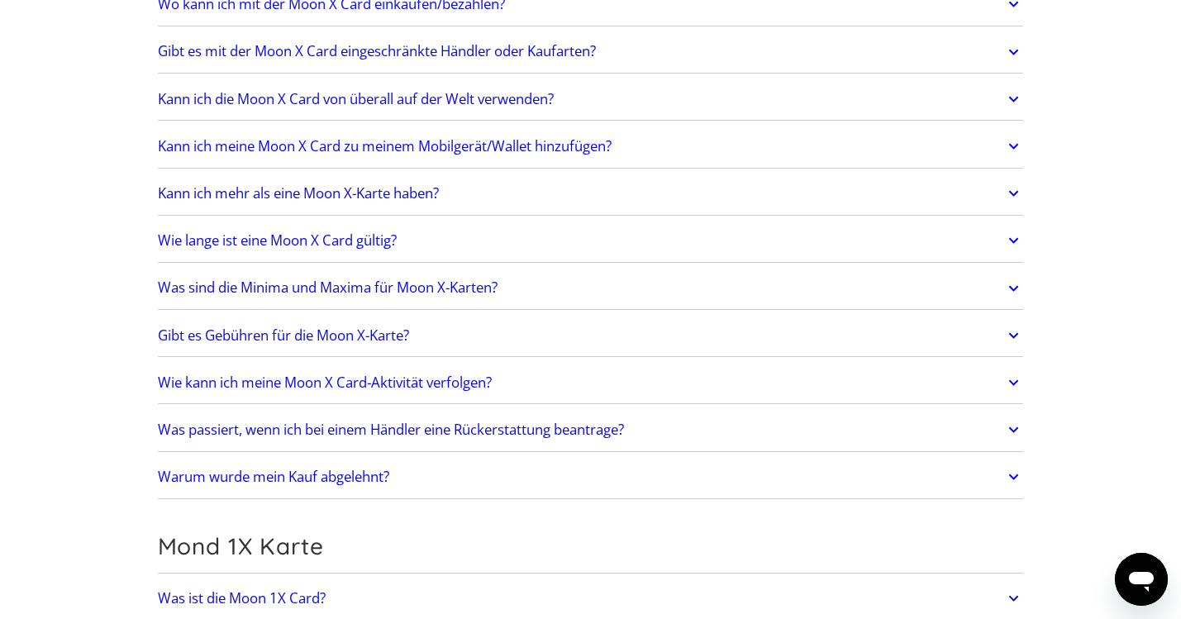
scroll to position [1509, 0]
click at [392, 193] on h2 "Kann ich mehr als eine Moon X-Karte haben?" at bounding box center [298, 192] width 281 height 17
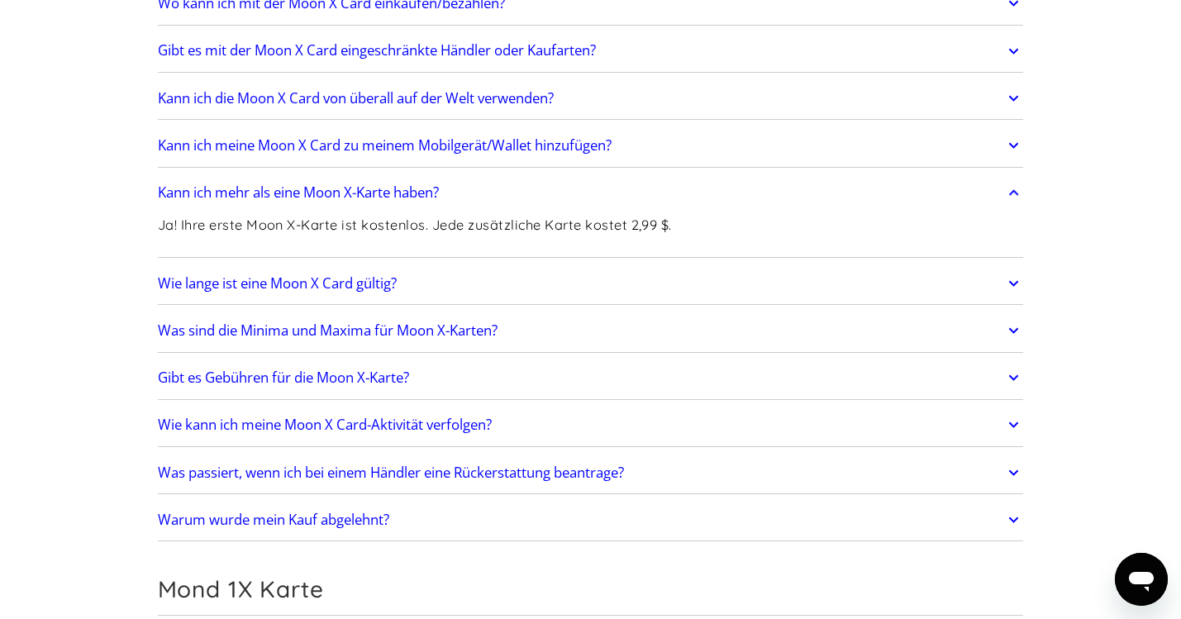
click at [1013, 191] on icon at bounding box center [1014, 192] width 10 height 6
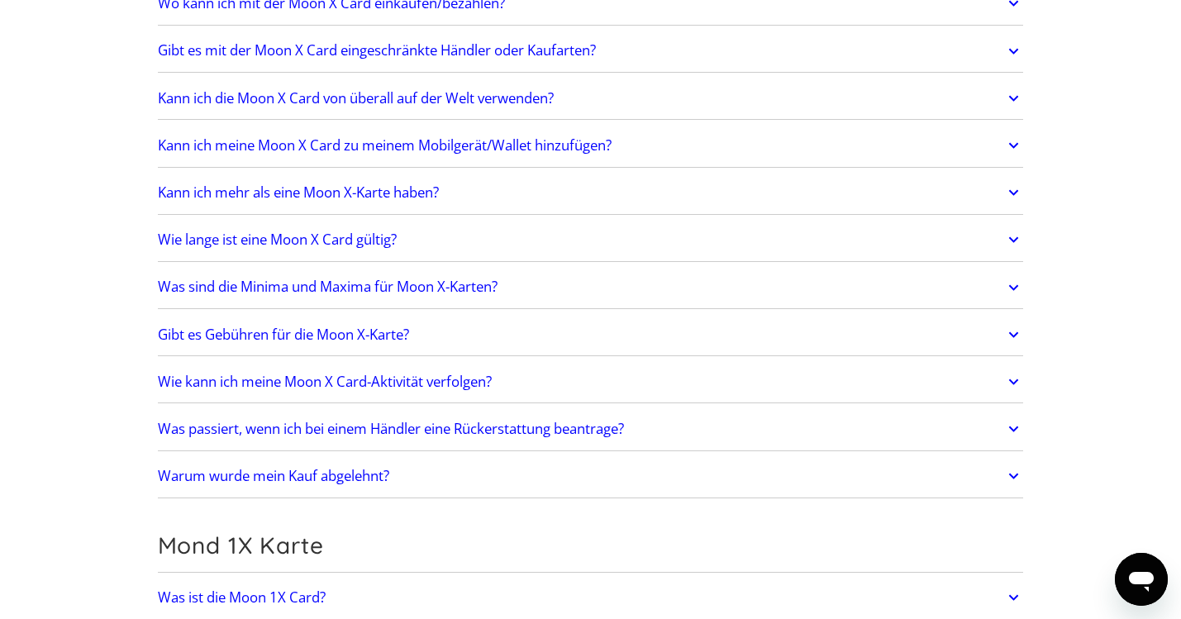
click at [287, 333] on h2 "Gibt es Gebühren für die Moon X-Karte?" at bounding box center [283, 334] width 251 height 17
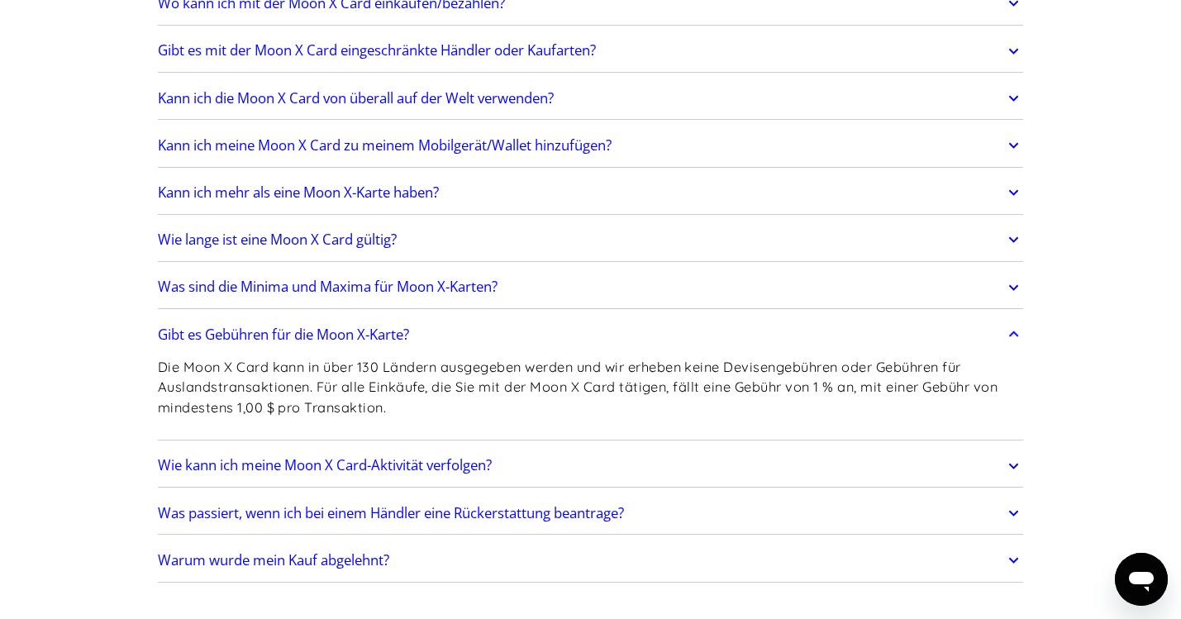
click at [378, 332] on h2 "Gibt es Gebühren für die Moon X-Karte?" at bounding box center [283, 334] width 251 height 17
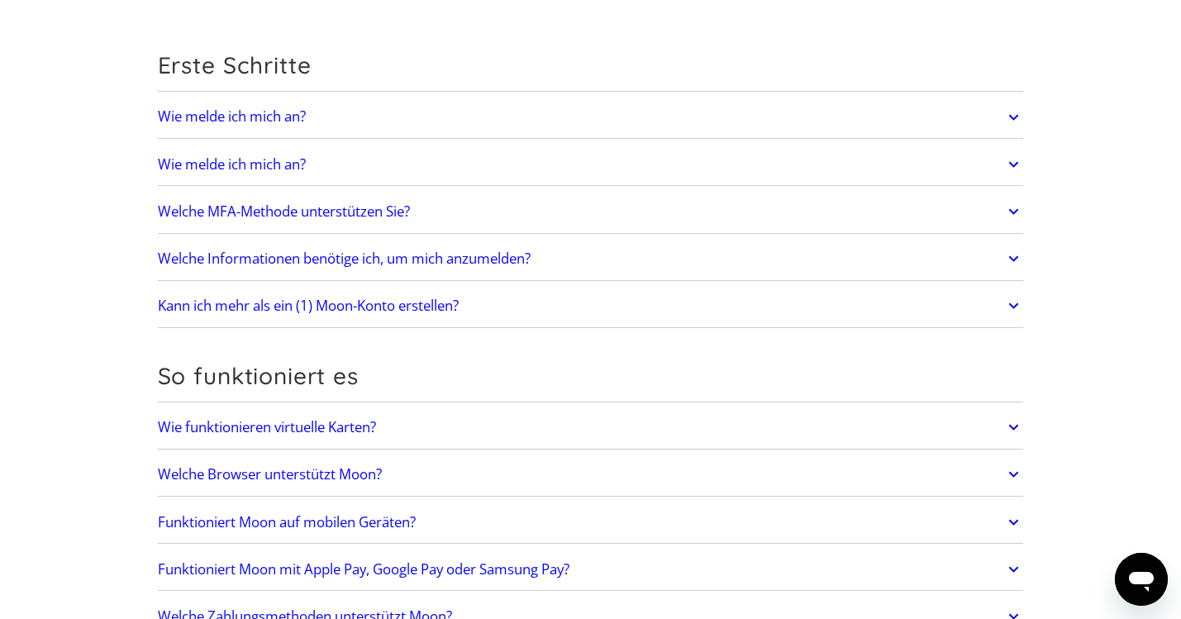
scroll to position [0, 0]
